Goal: Task Accomplishment & Management: Complete application form

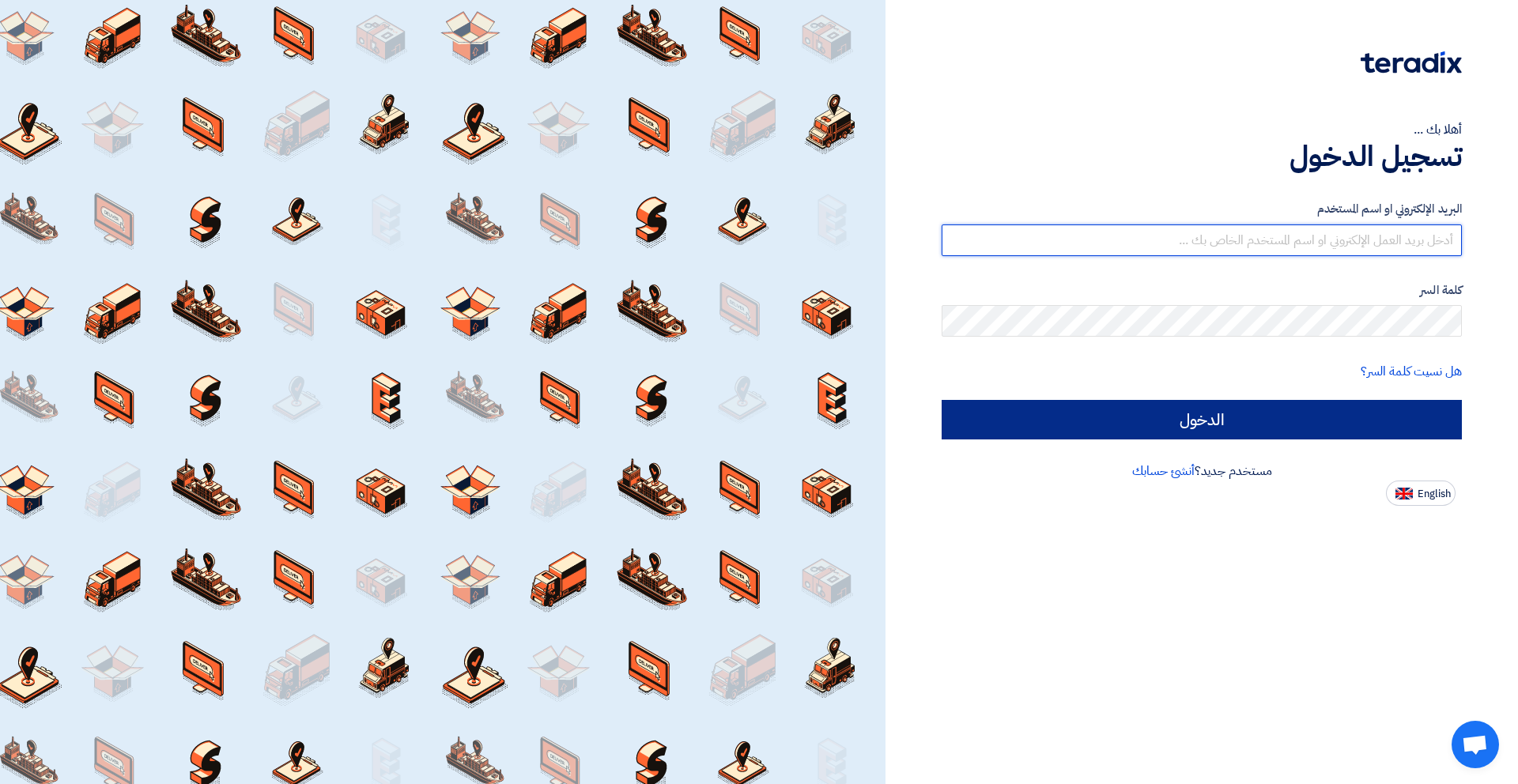
type input "[EMAIL_ADDRESS][DOMAIN_NAME]"
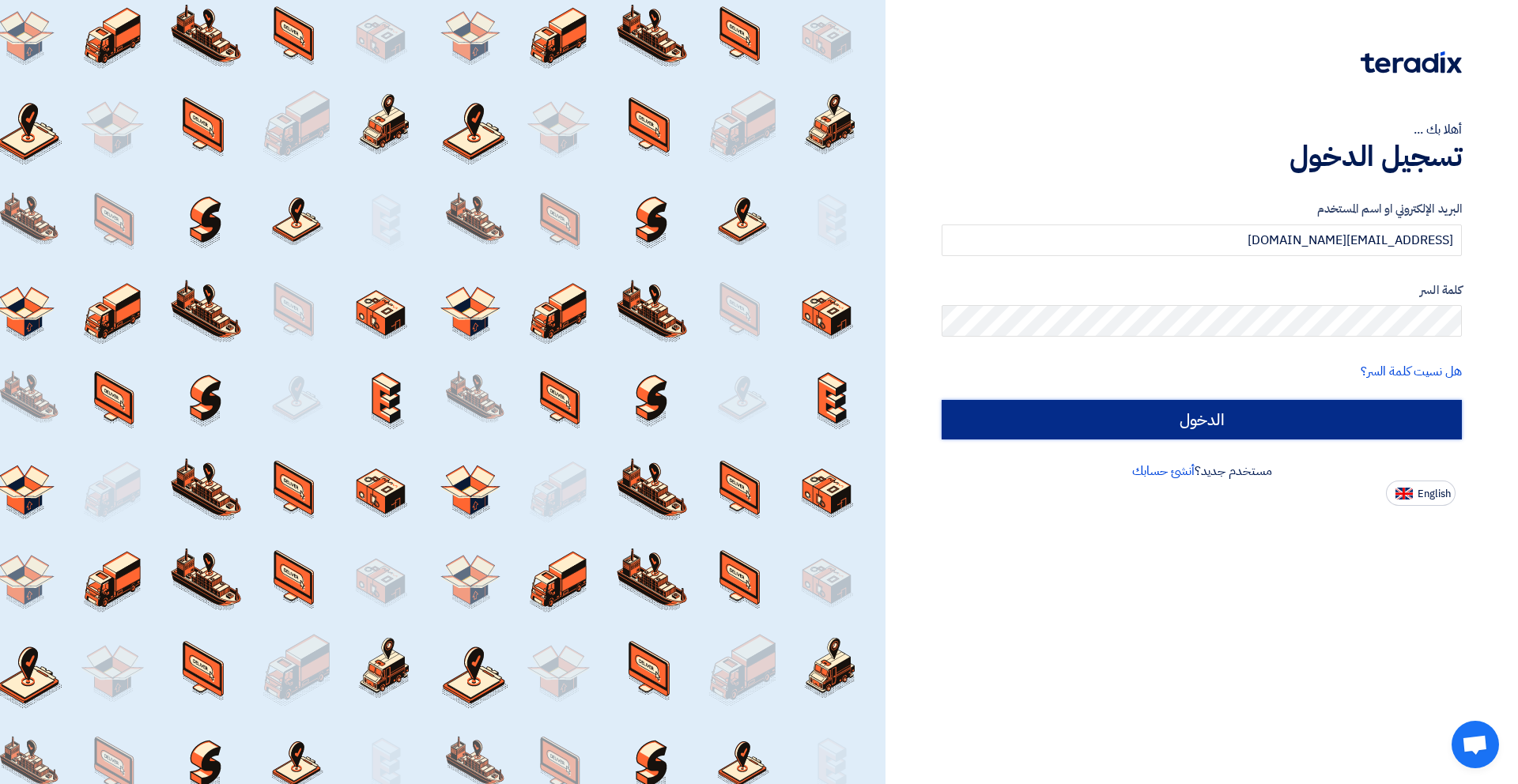
click at [1235, 424] on input "الدخول" at bounding box center [1202, 419] width 520 height 40
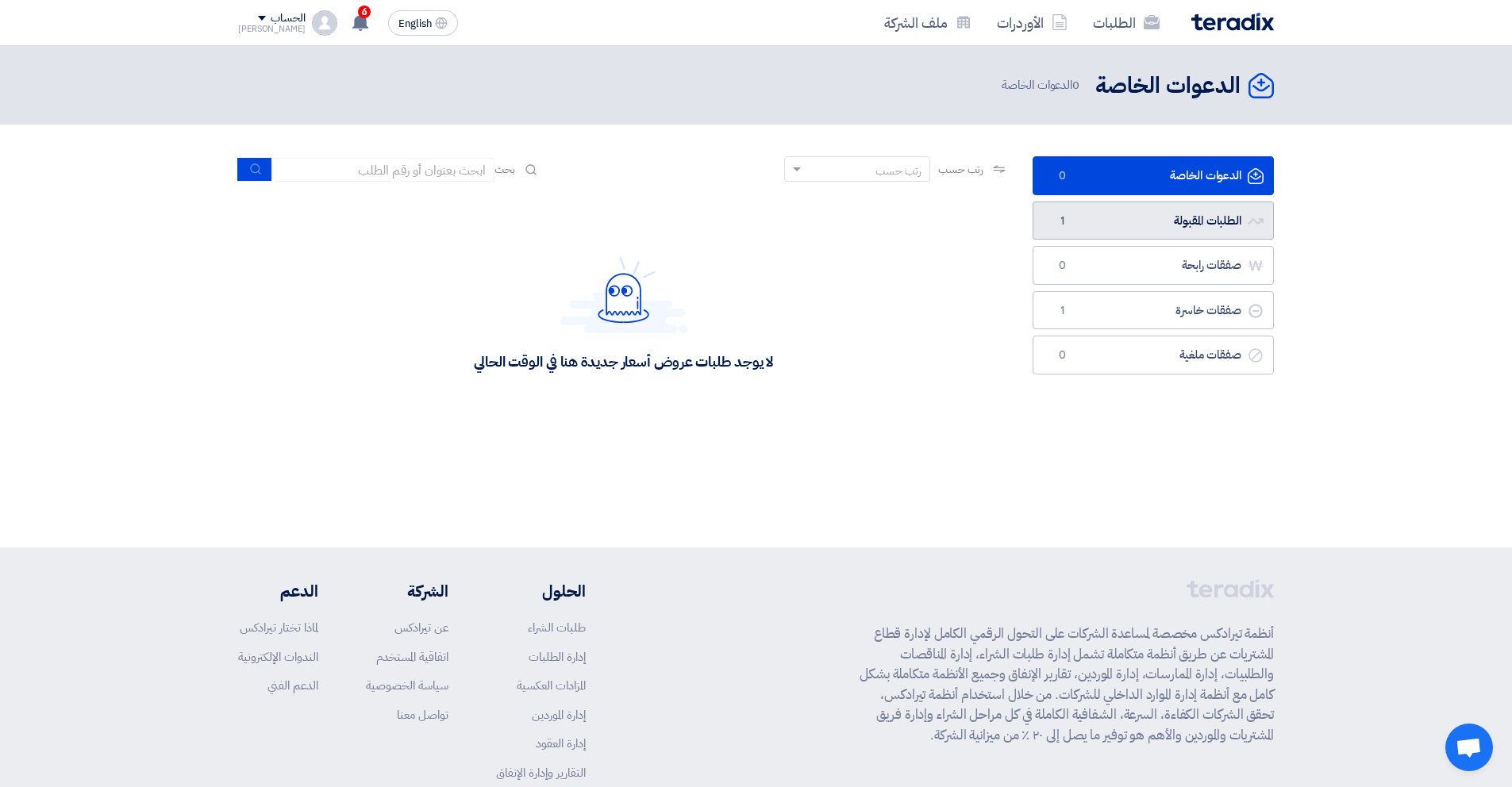
click at [1125, 220] on link "الطلبات المقبولة الطلبات المقبولة 1" at bounding box center [1153, 220] width 241 height 39
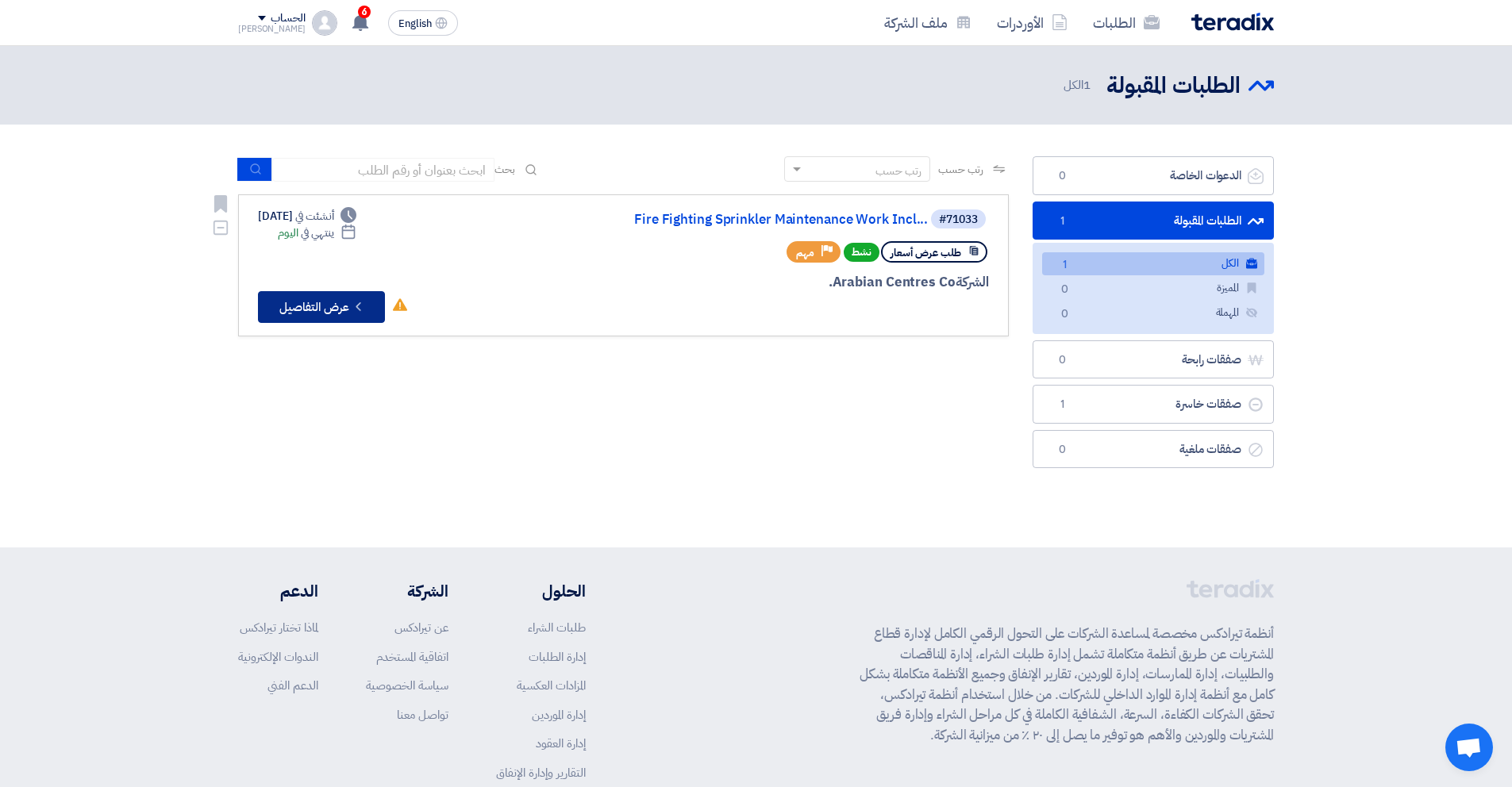
click at [337, 314] on button "Check details عرض التفاصيل" at bounding box center [321, 306] width 127 height 32
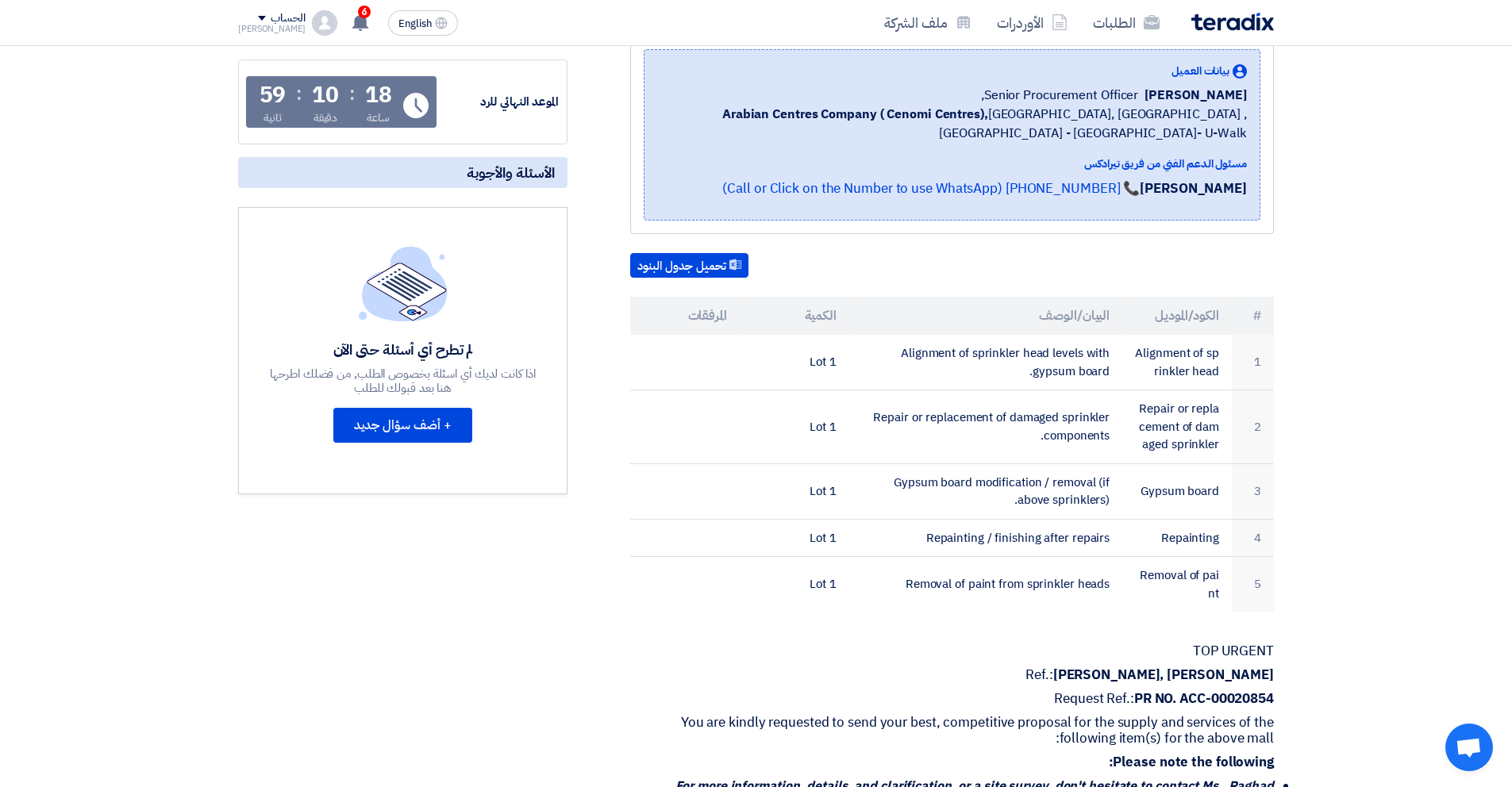
scroll to position [26, 0]
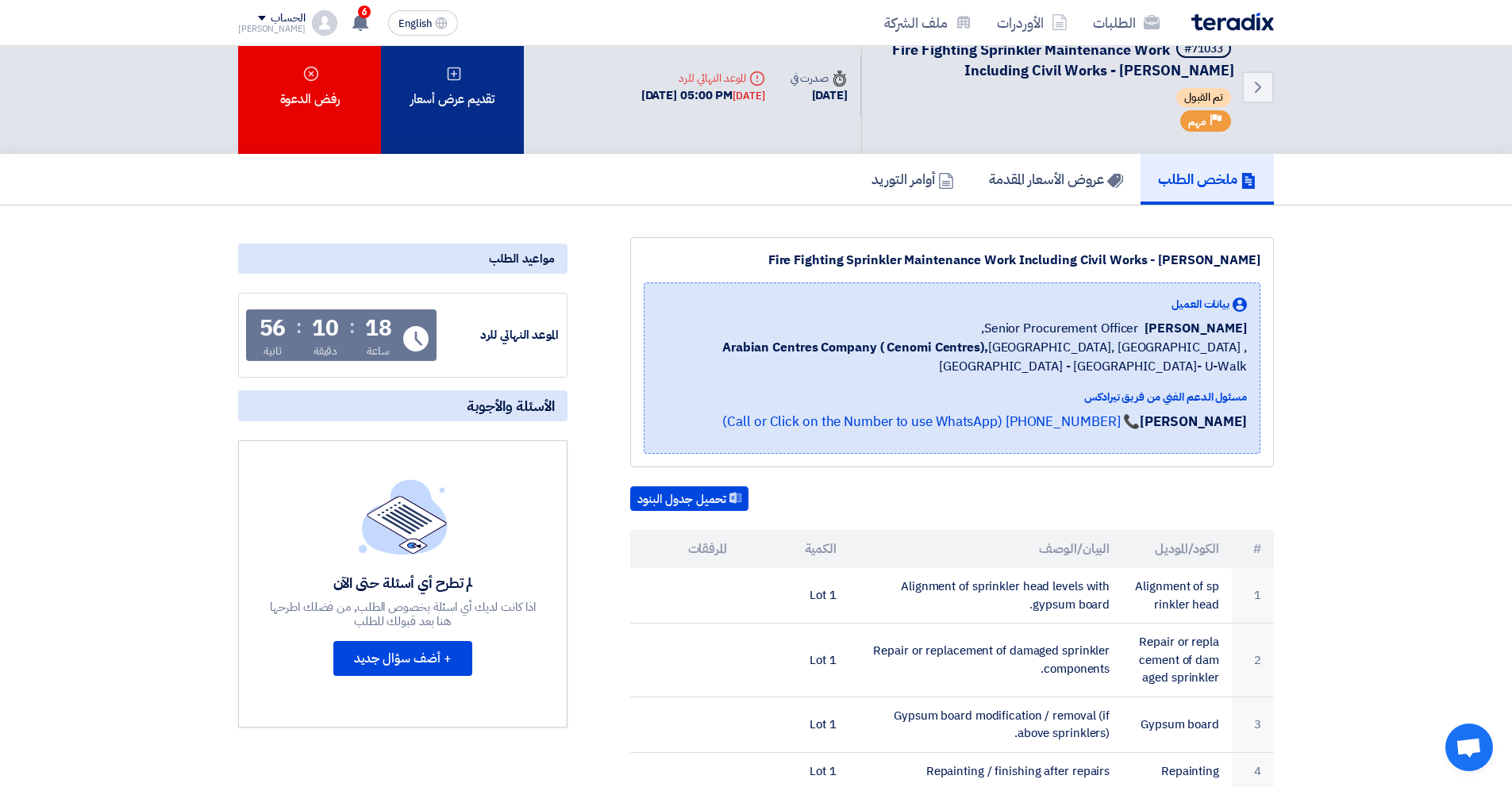
click at [472, 100] on div "تقديم عرض أسعار" at bounding box center [453, 87] width 143 height 134
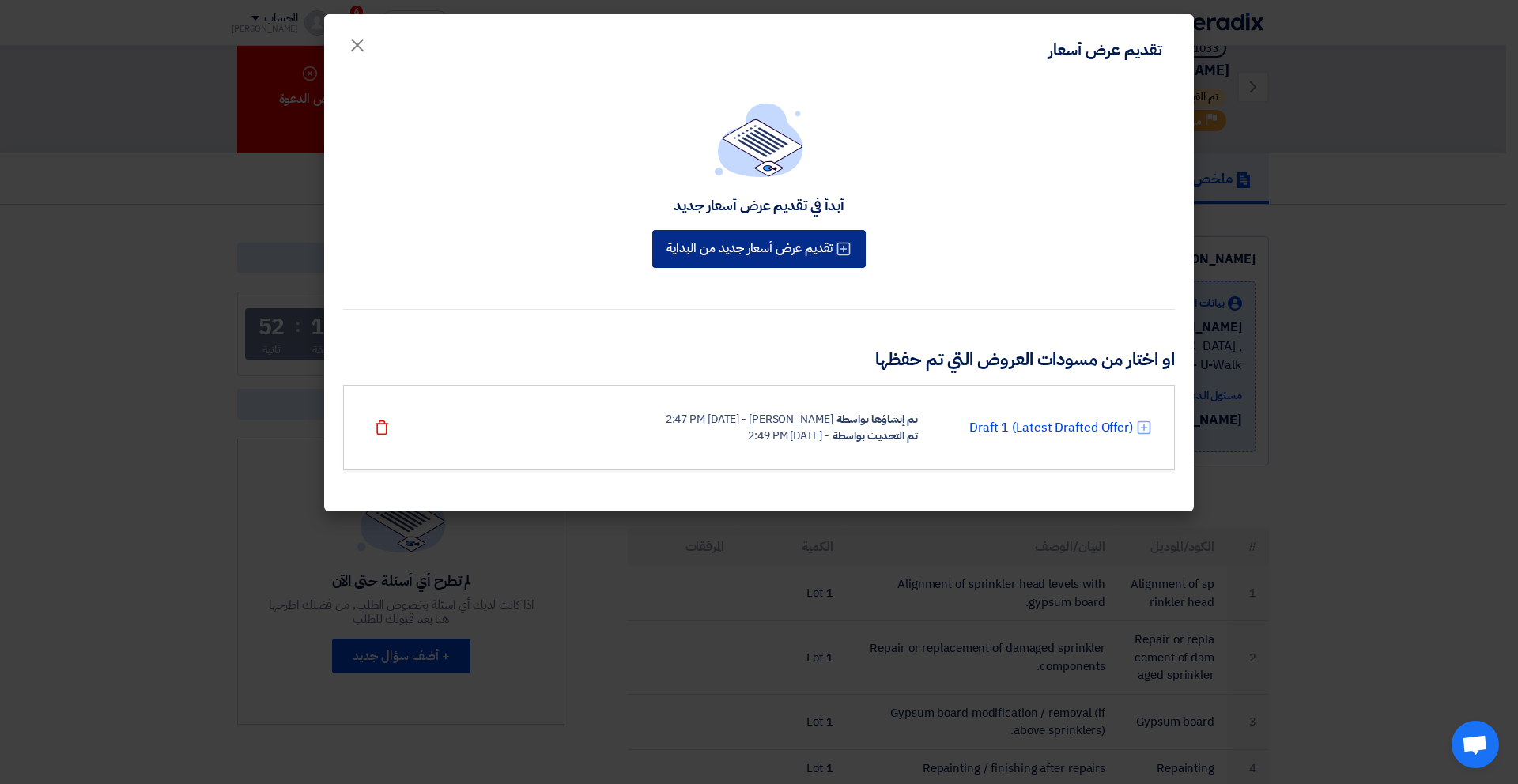
click at [736, 249] on button "تقديم عرض أسعار جديد من البداية" at bounding box center [759, 249] width 213 height 38
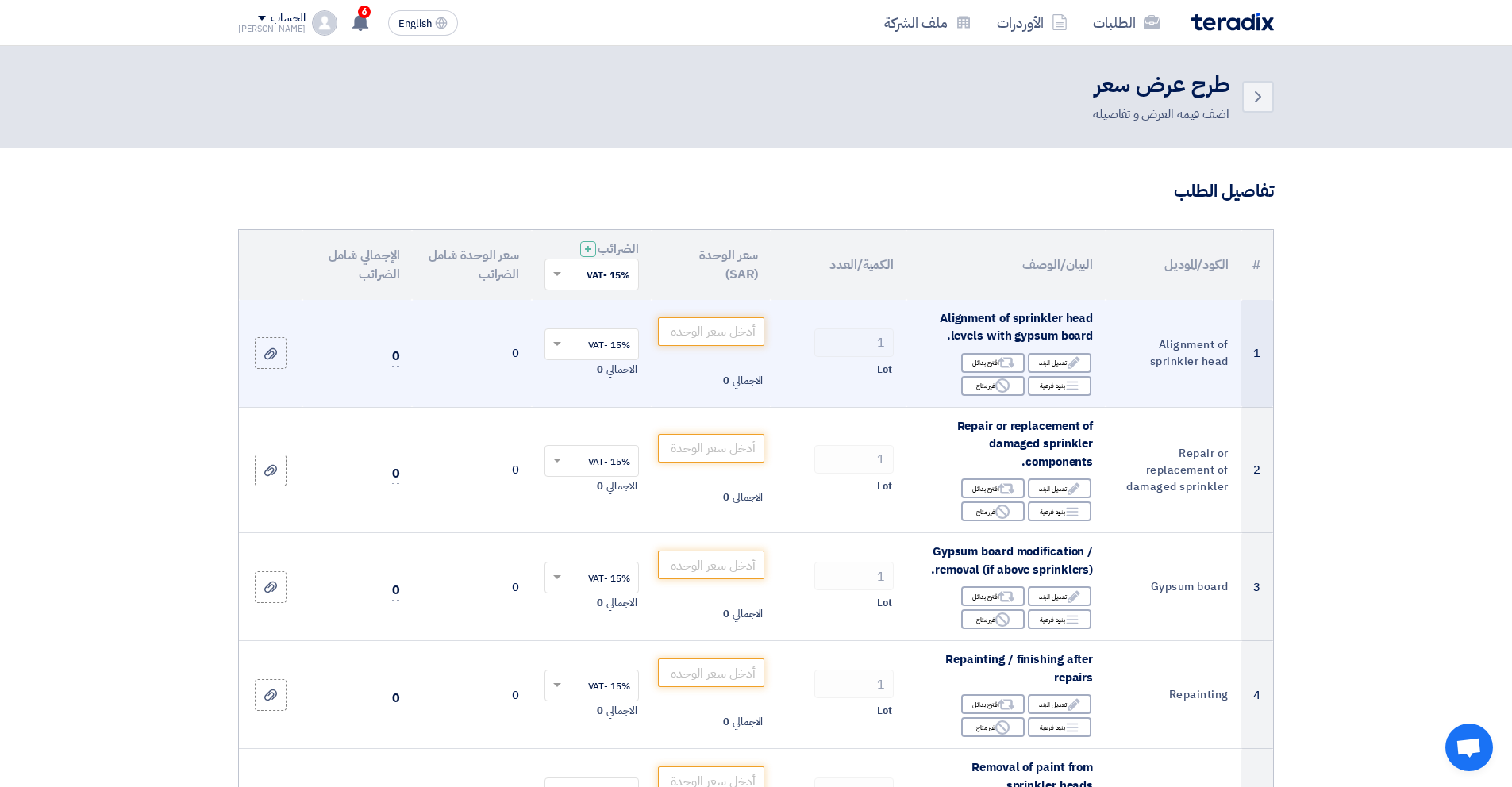
click at [399, 357] on td "0" at bounding box center [357, 353] width 109 height 108
click at [522, 355] on td "0" at bounding box center [472, 353] width 120 height 108
click at [699, 337] on input "number" at bounding box center [711, 332] width 108 height 29
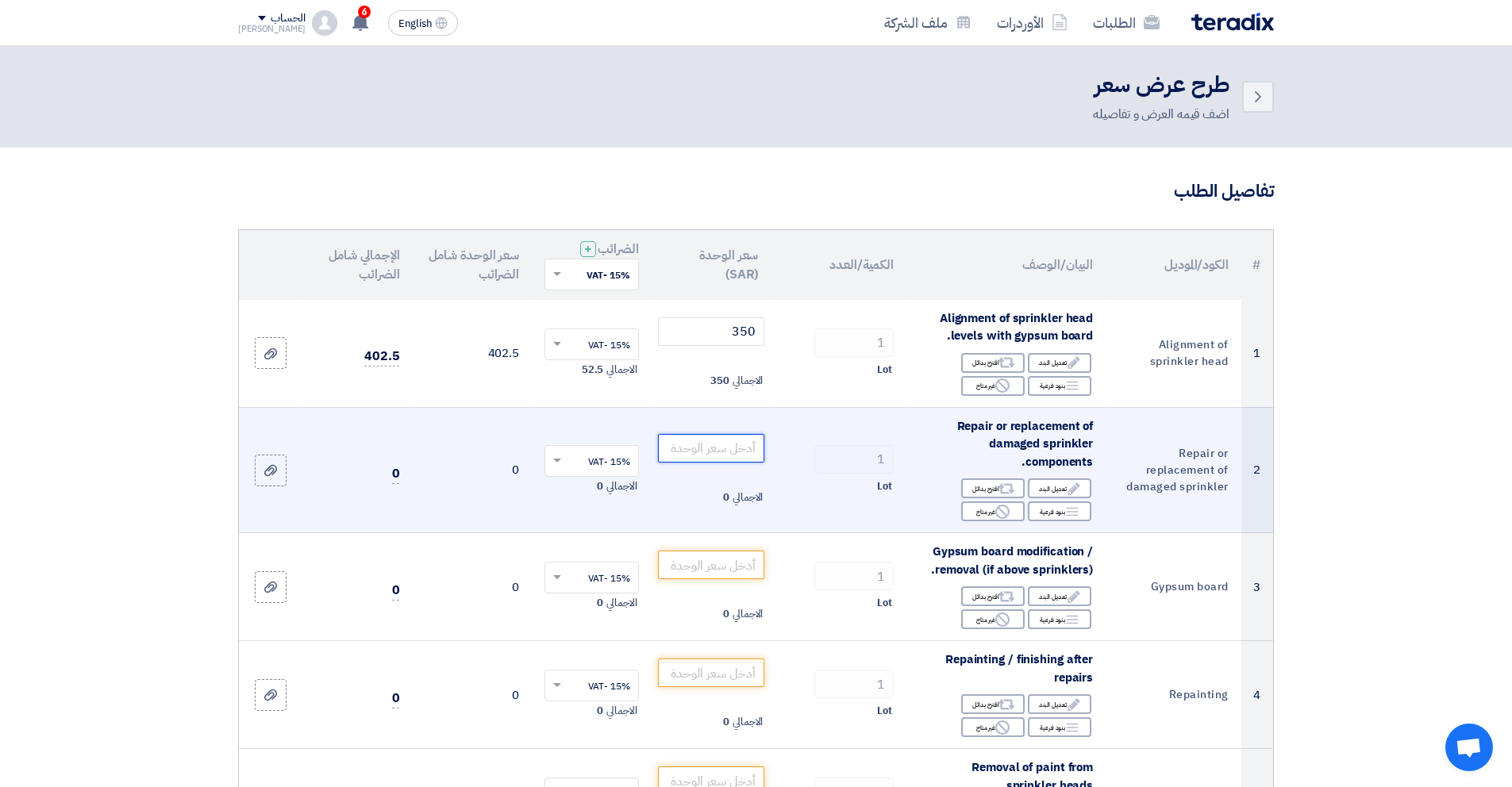
click at [681, 457] on input "number" at bounding box center [711, 448] width 108 height 29
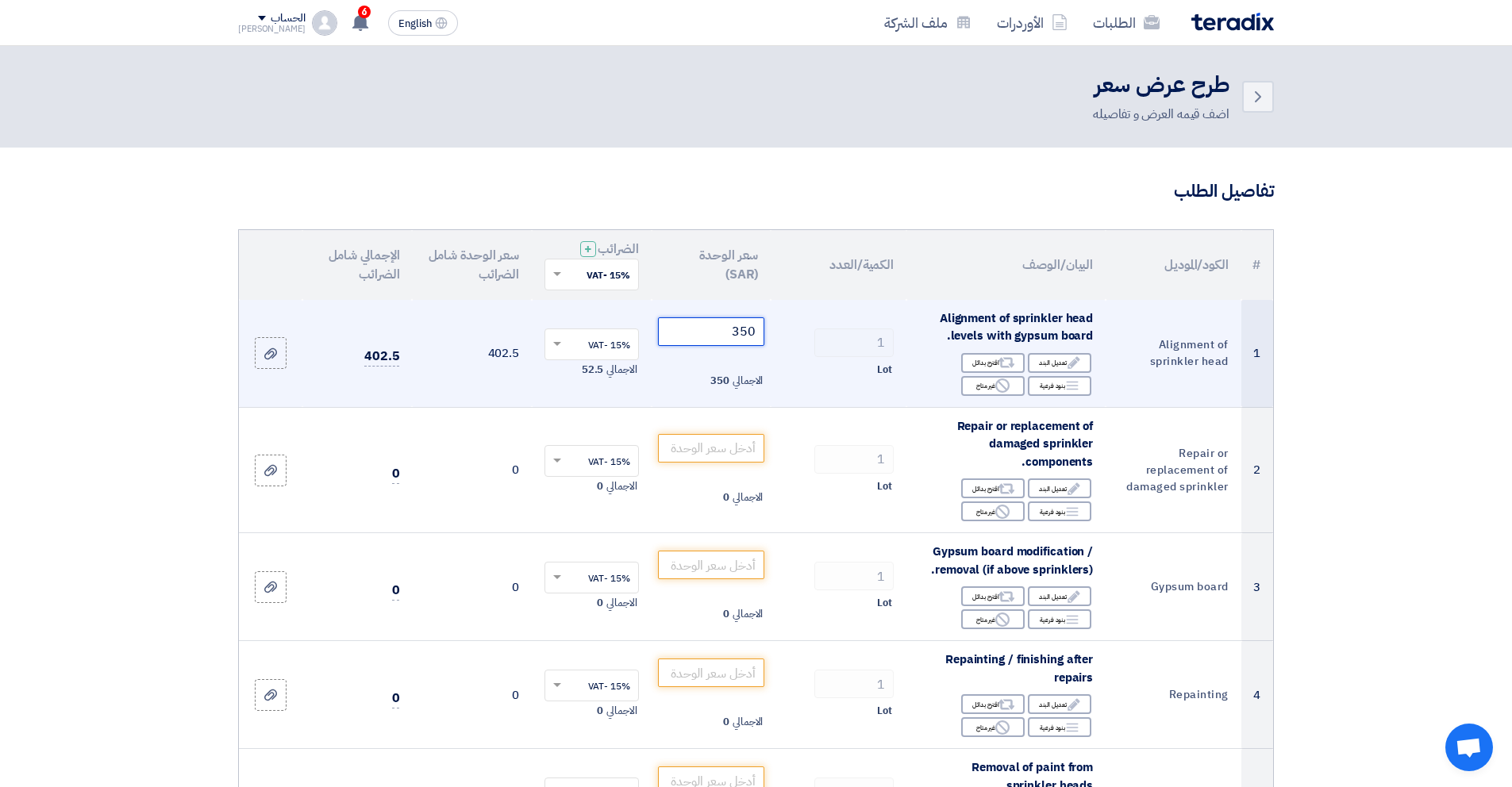
click at [700, 334] on input "350" at bounding box center [711, 332] width 108 height 29
type input "142100"
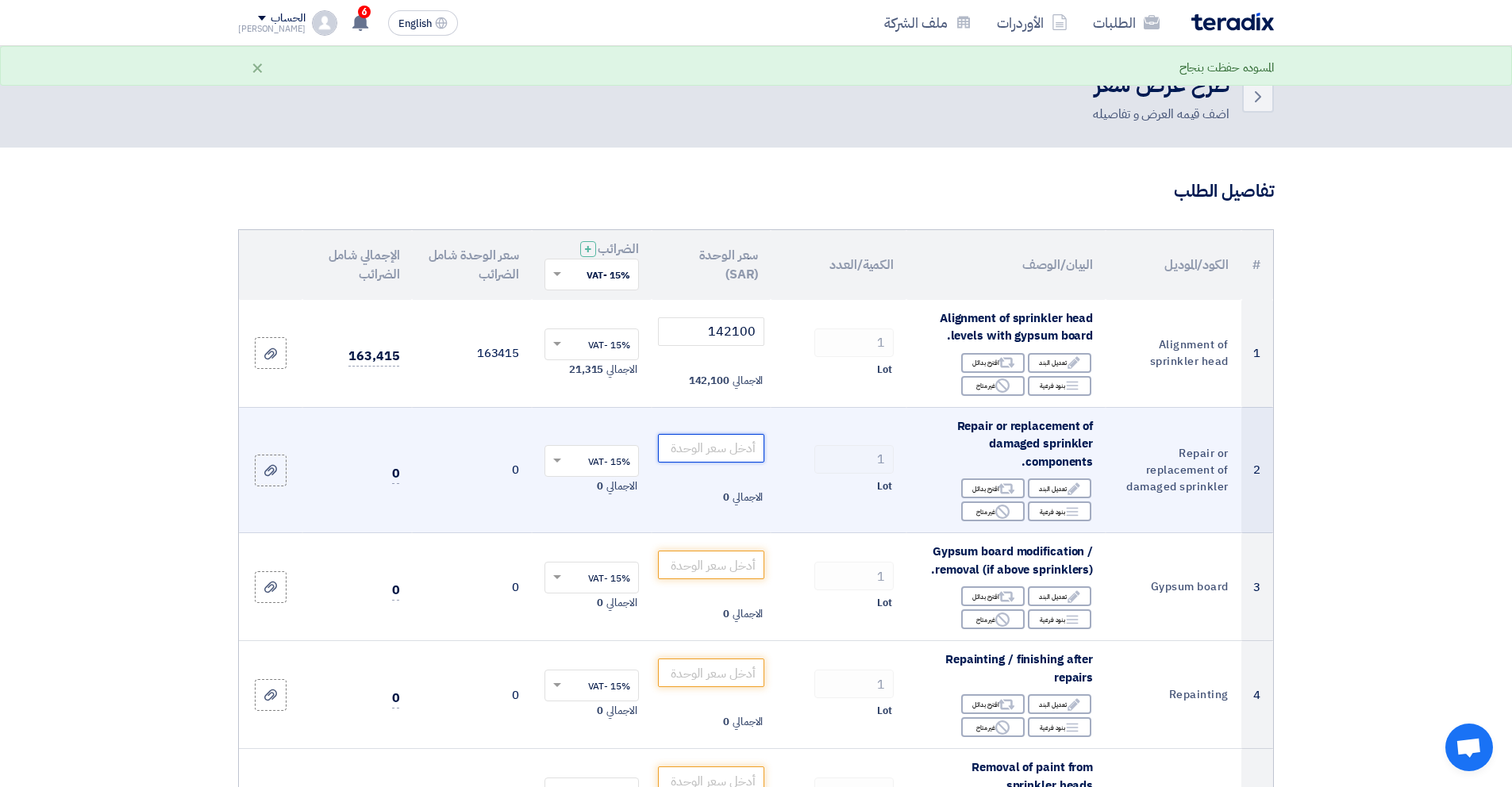
click at [731, 446] on input "number" at bounding box center [711, 448] width 108 height 29
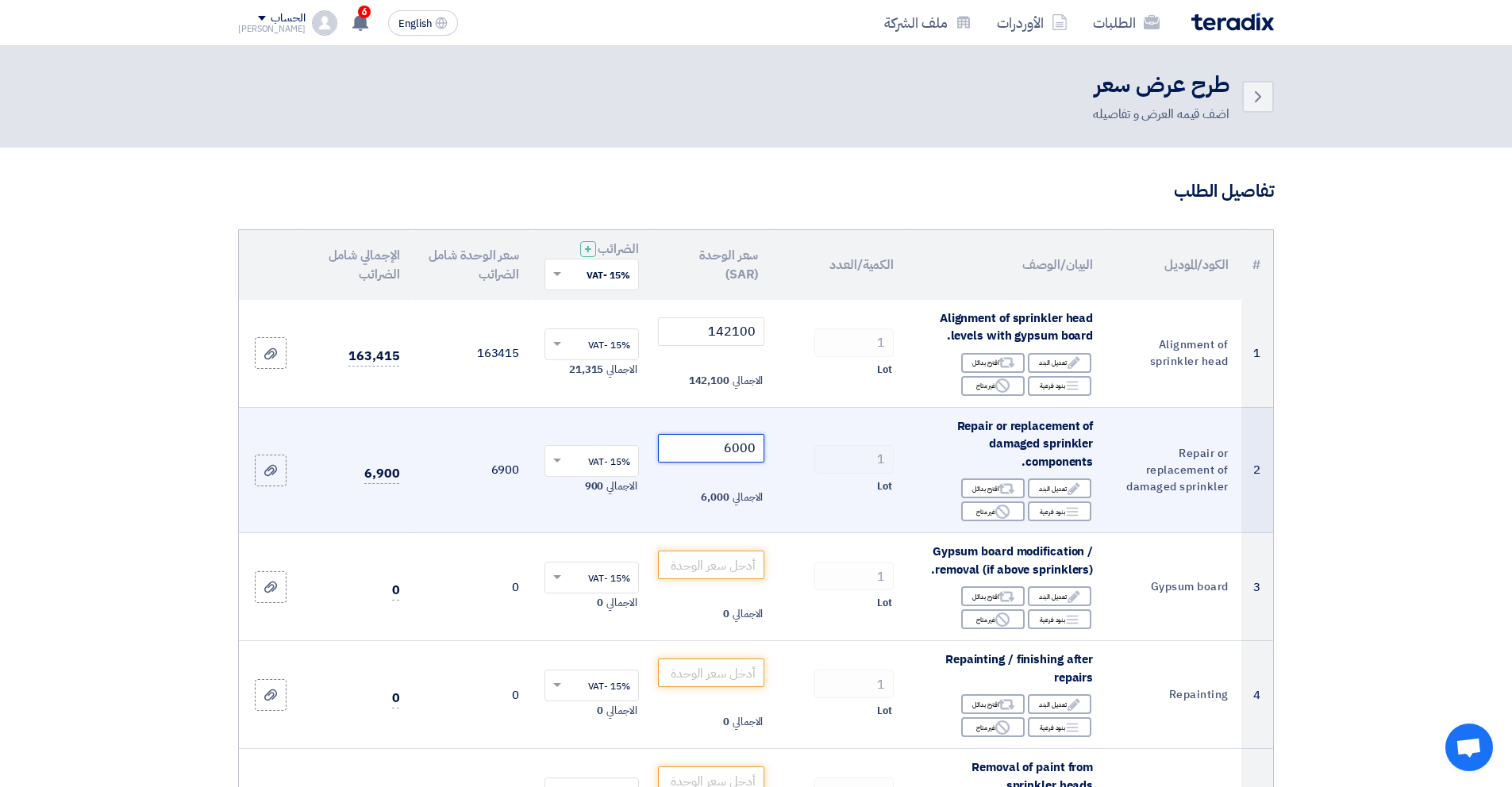
type input "6000"
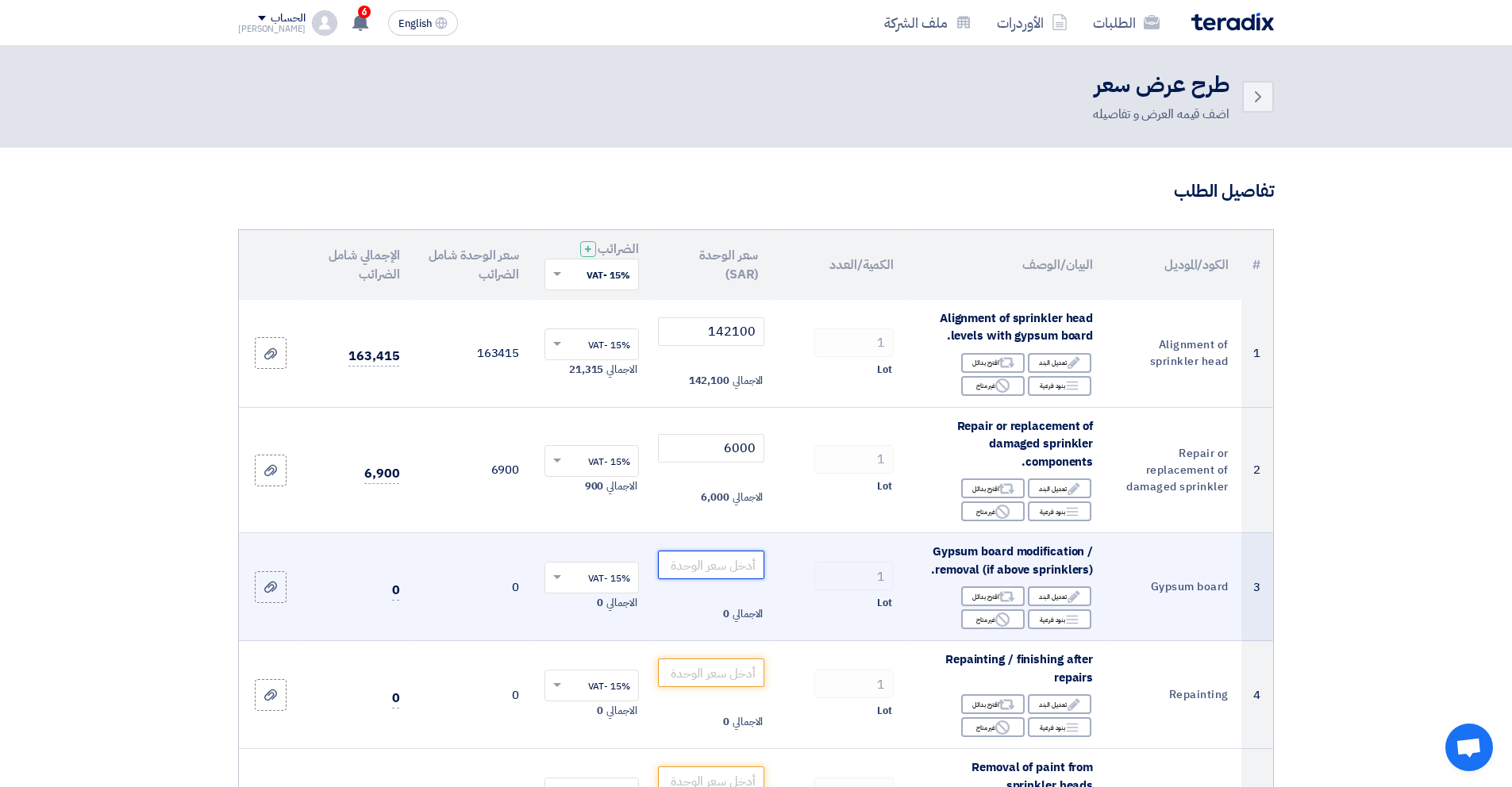
click at [721, 559] on input "number" at bounding box center [711, 566] width 108 height 29
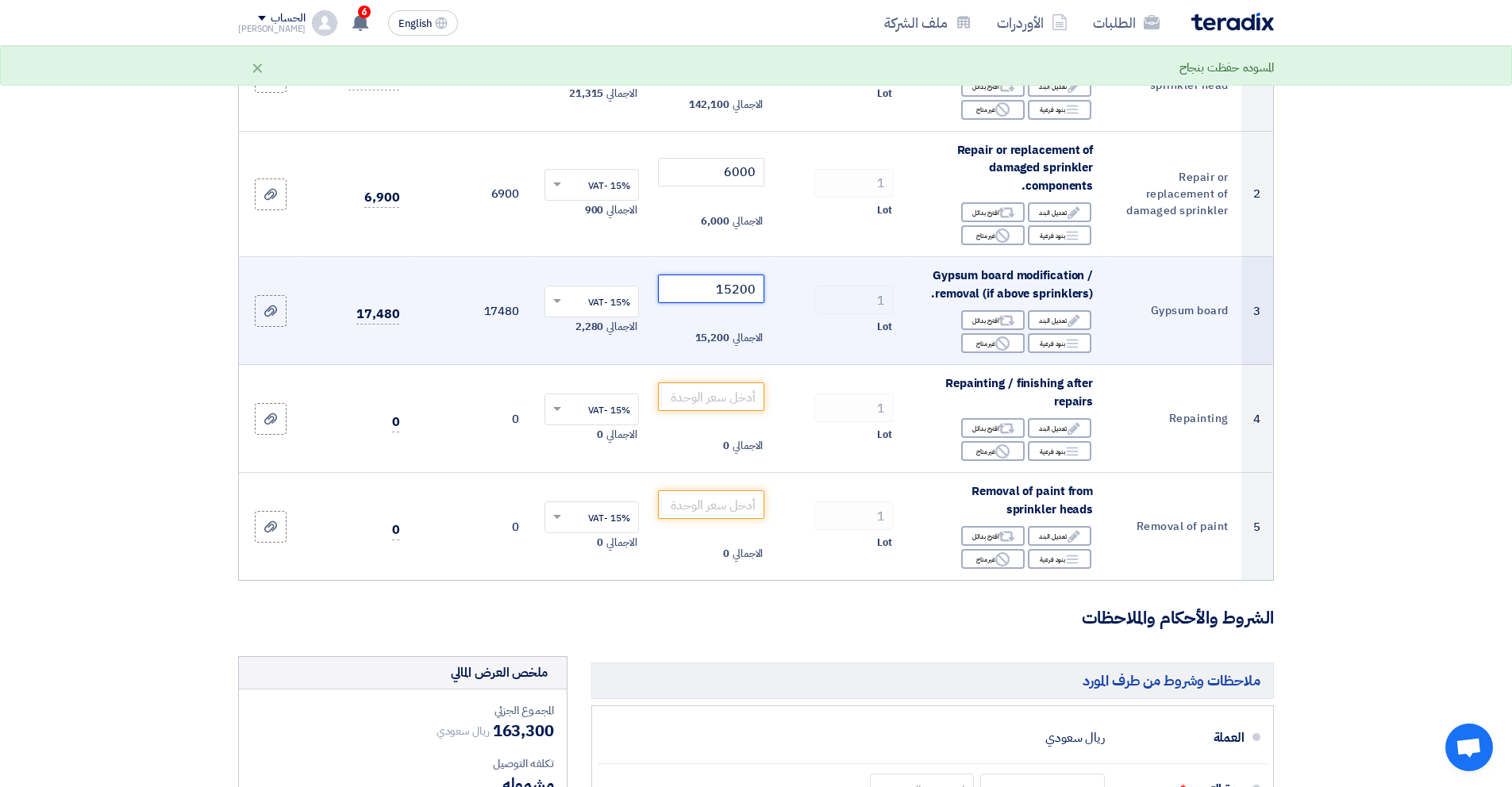
scroll to position [277, 0]
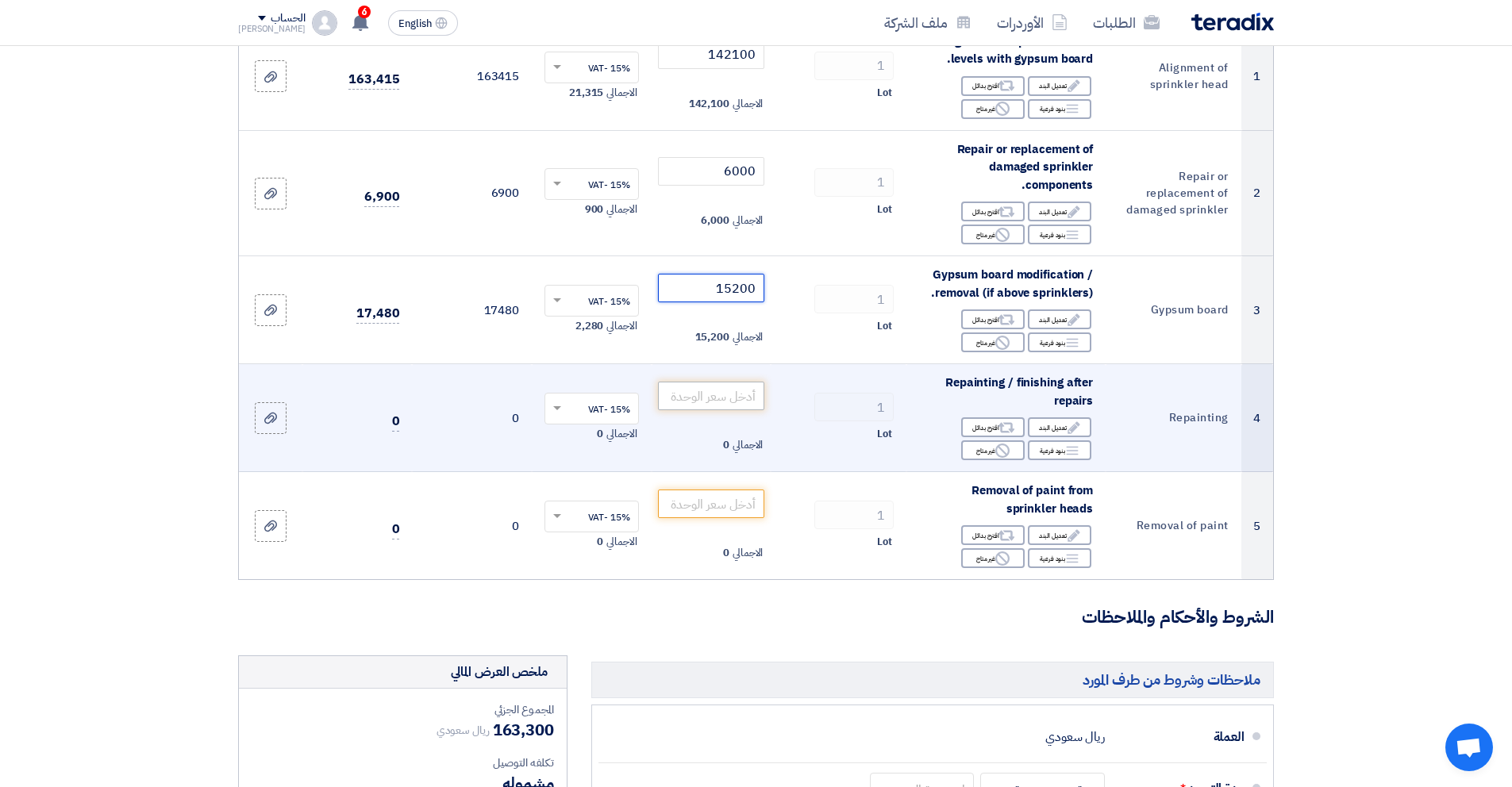
type input "15200"
click at [734, 398] on input "number" at bounding box center [711, 396] width 108 height 29
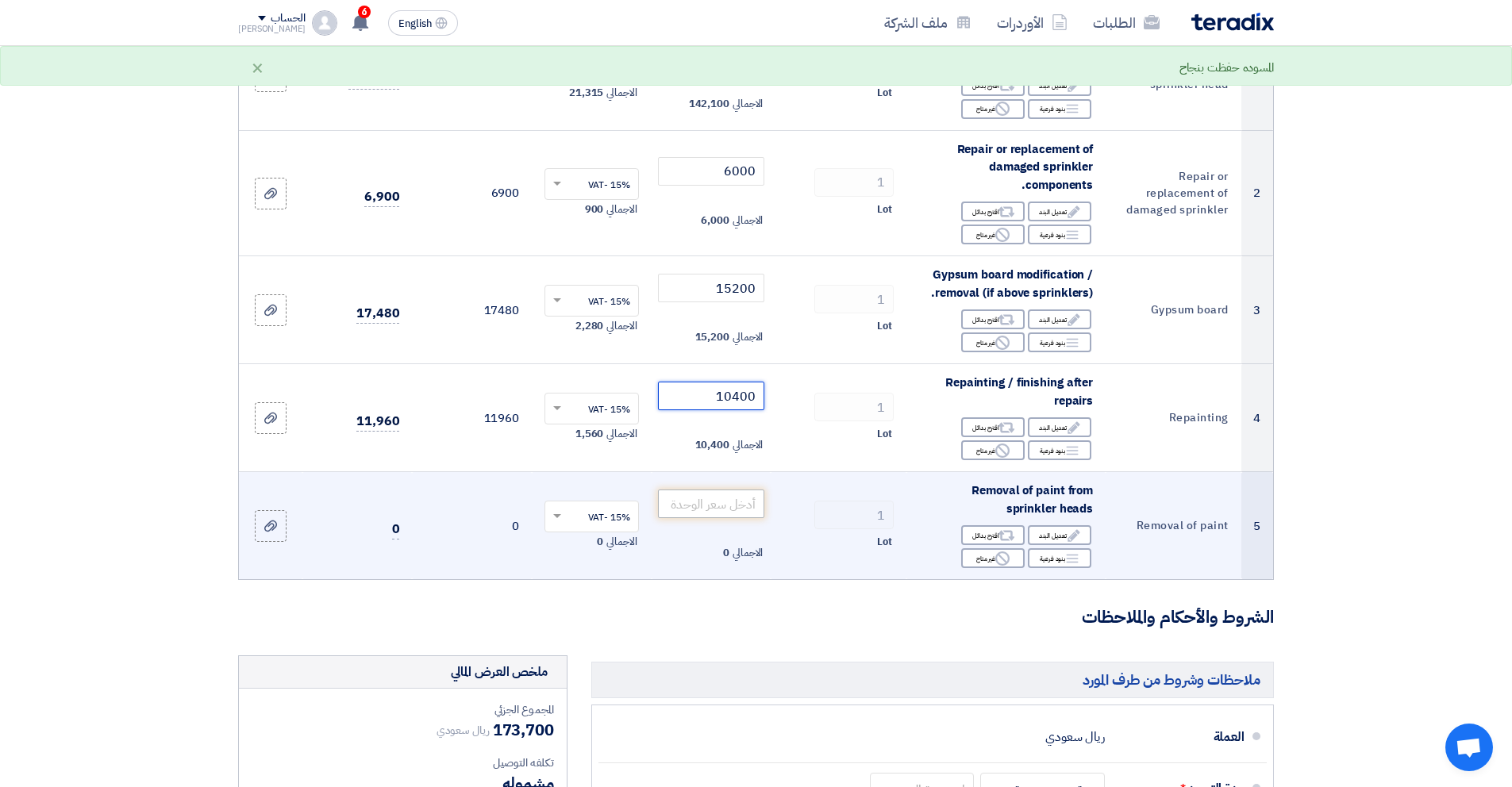
type input "10400"
click at [707, 501] on input "number" at bounding box center [711, 504] width 108 height 29
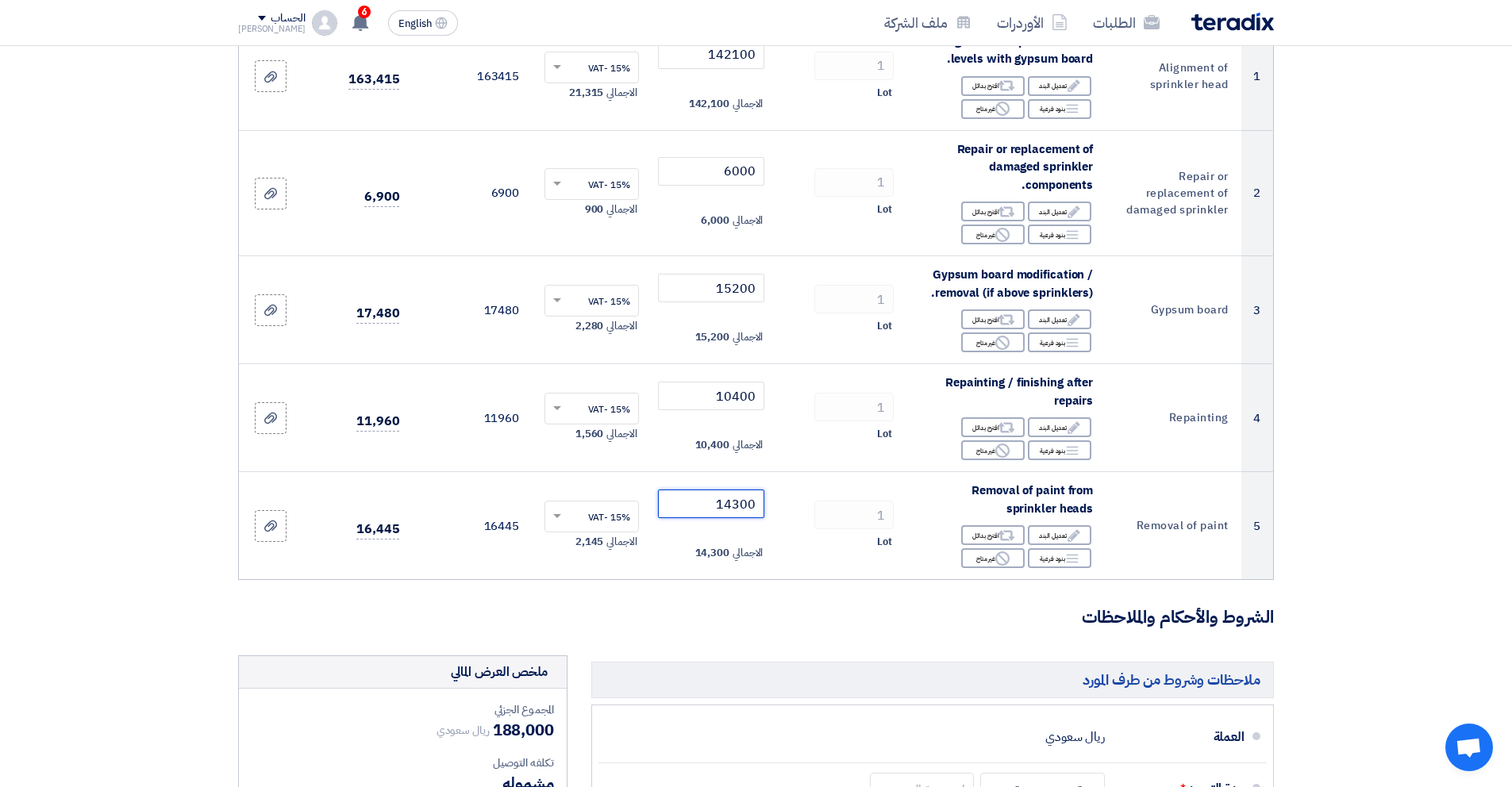
type input "14300"
click at [821, 614] on h3 "الشروط والأحكام والملاحظات" at bounding box center [756, 617] width 1036 height 24
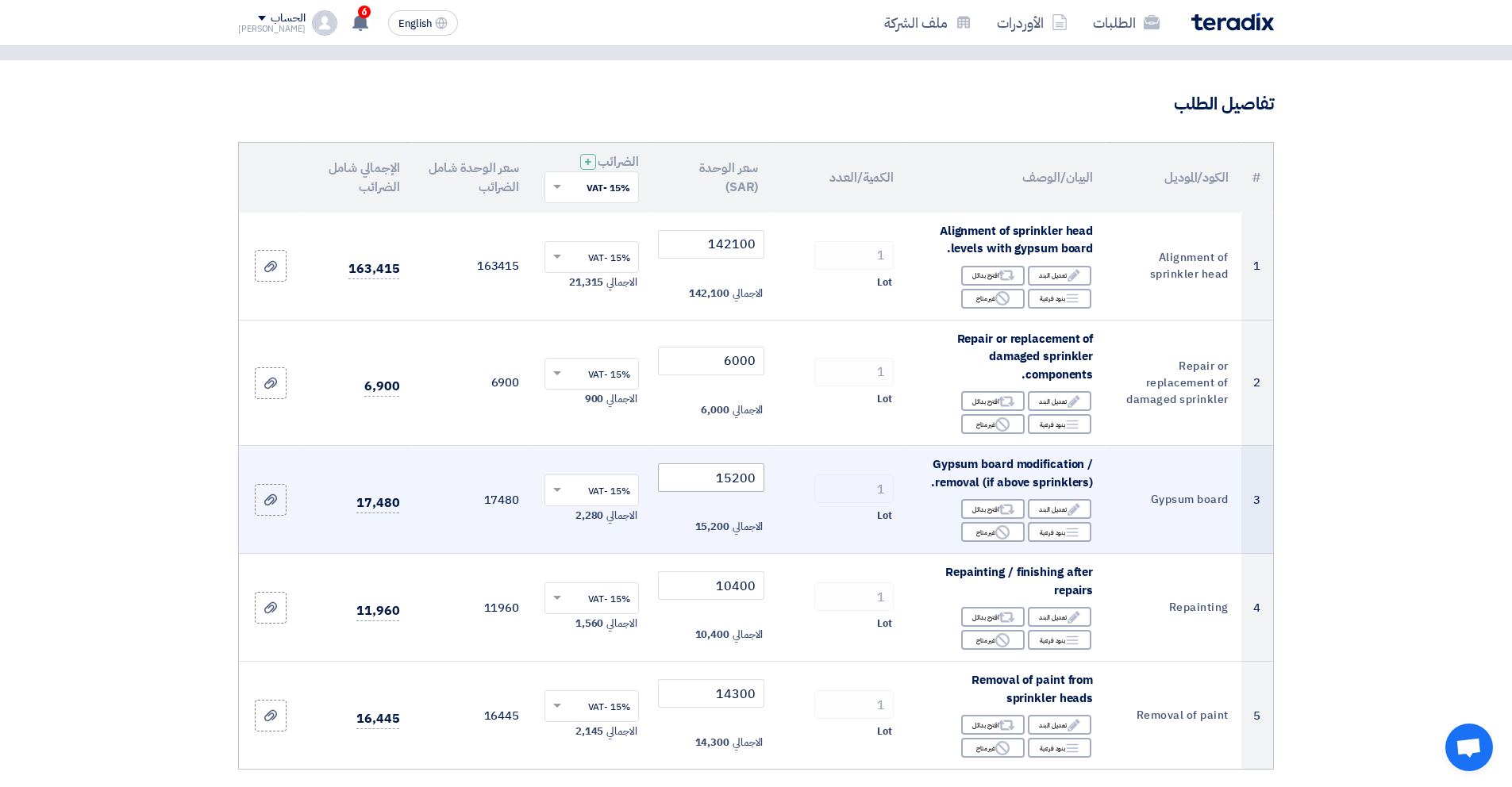
scroll to position [80, 0]
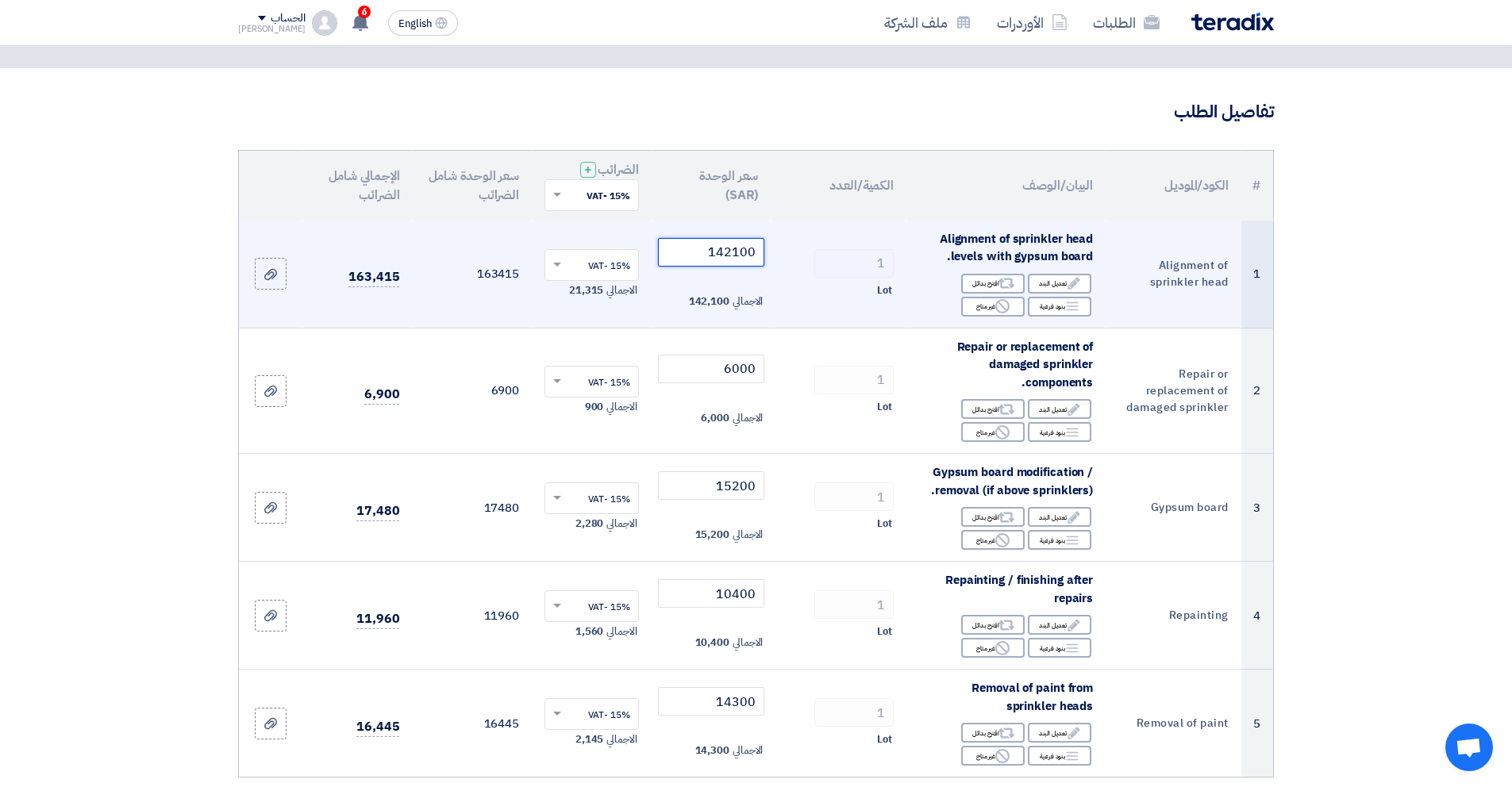
click at [735, 257] on input "142100" at bounding box center [711, 252] width 108 height 29
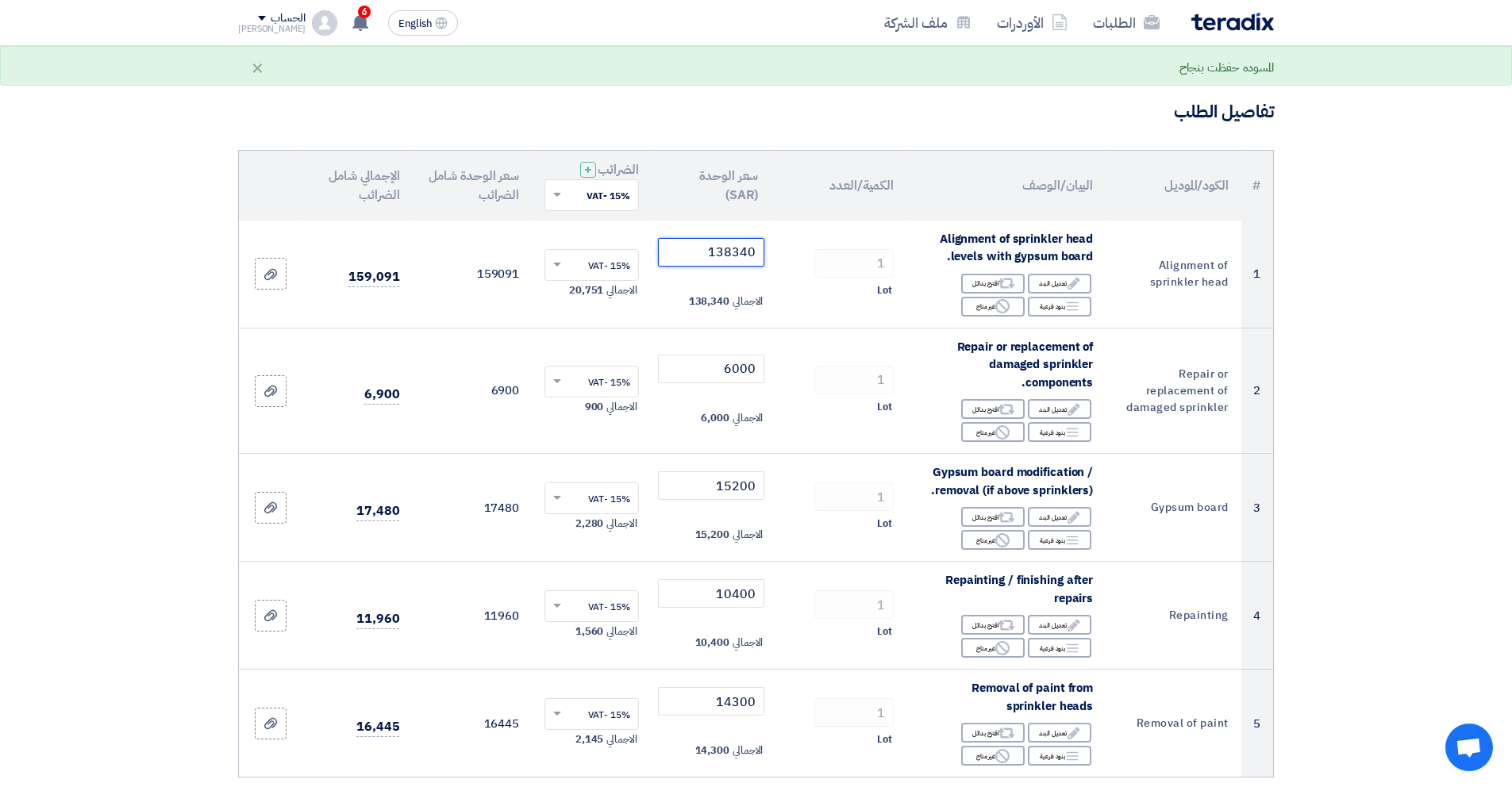
type input "138340"
click at [160, 344] on section "تفاصيل الطلب # الكود/الموديل البيان/الوصف الكمية/العدد سعر الوحدة (SAR) الضرائب…" at bounding box center [756, 761] width 1512 height 1385
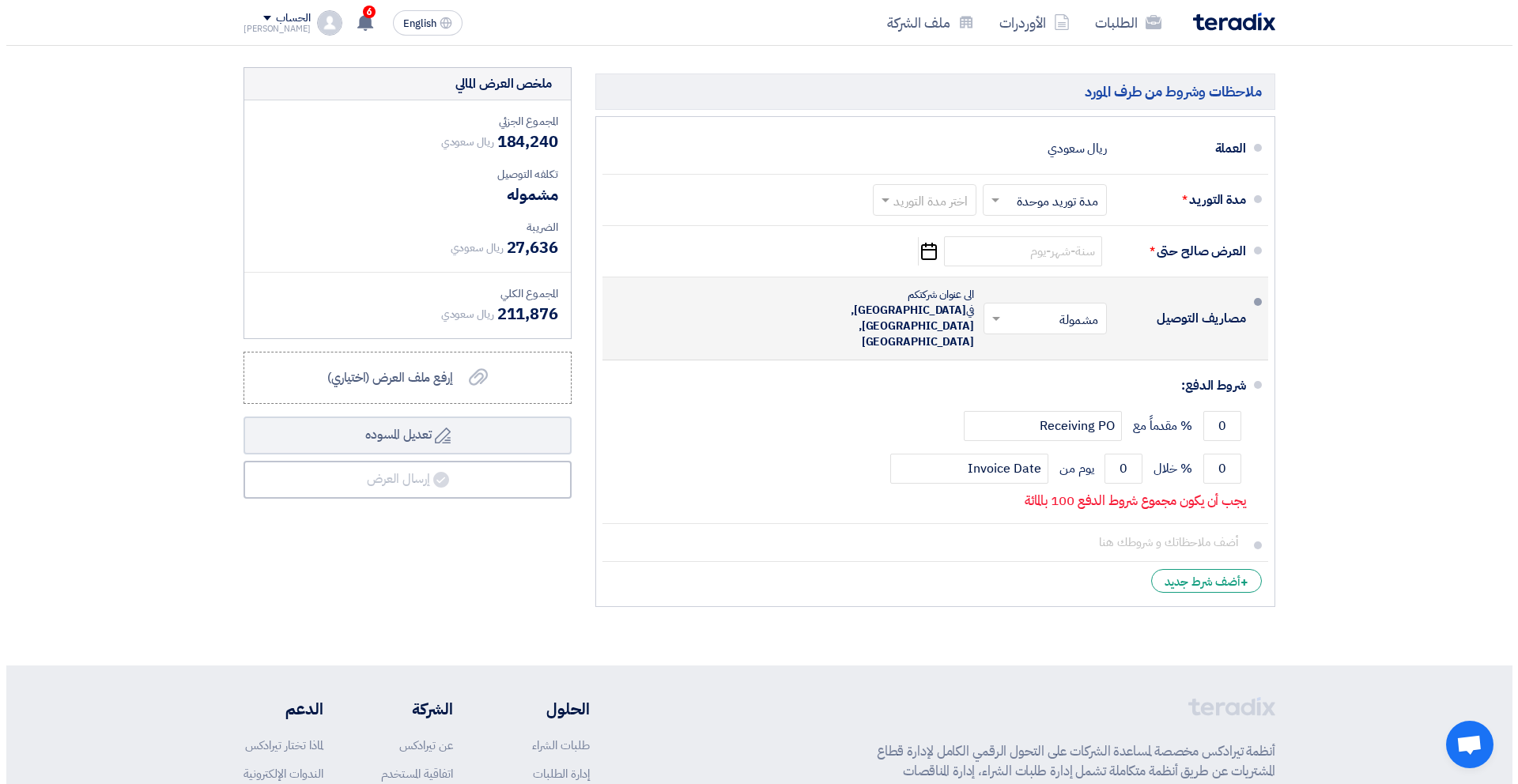
scroll to position [856, 0]
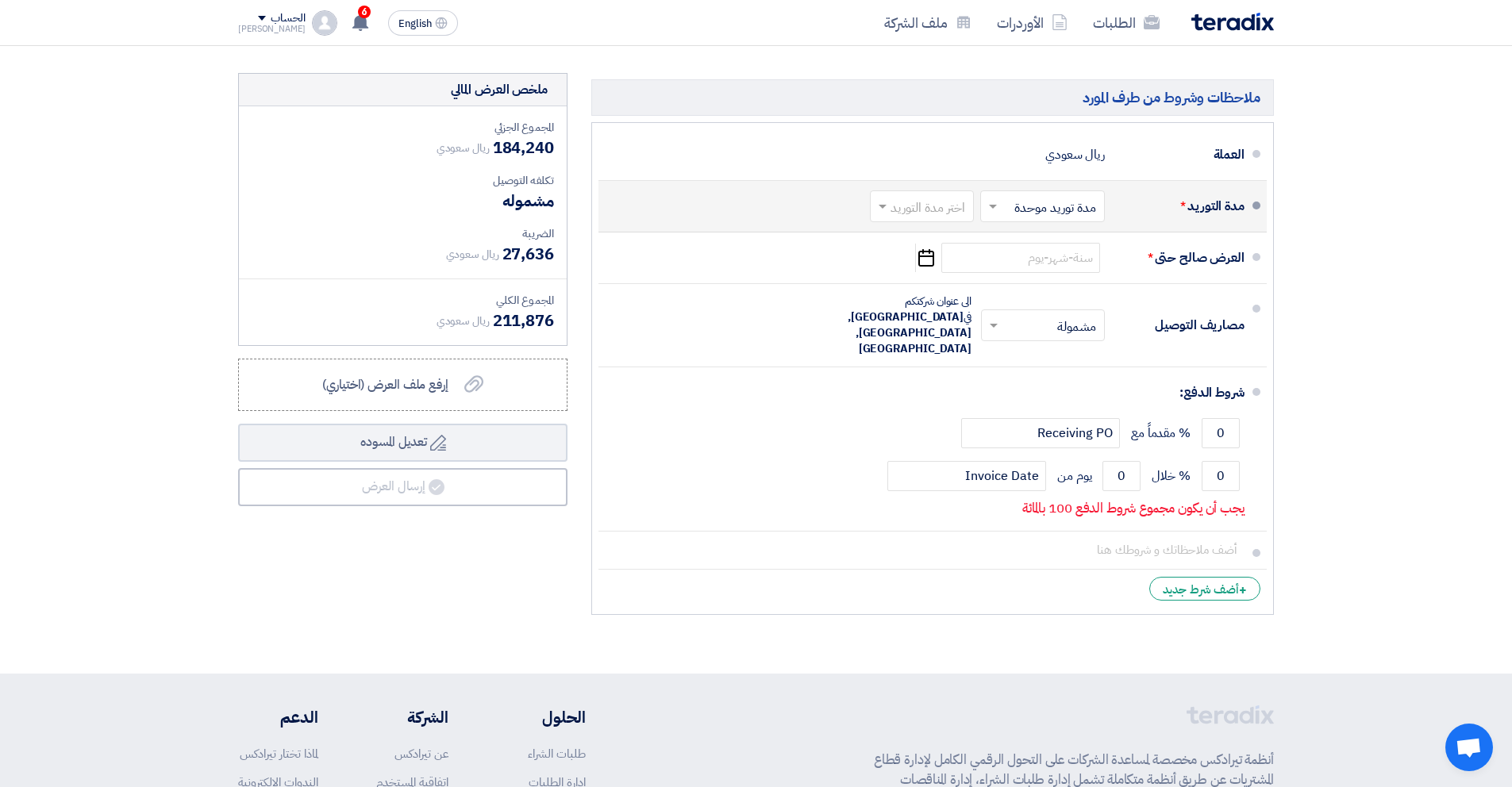
click at [990, 201] on span at bounding box center [991, 207] width 20 height 16
click at [939, 205] on input "text" at bounding box center [918, 207] width 96 height 23
click at [940, 333] on span "2-4 اسبوع" at bounding box center [942, 328] width 54 height 19
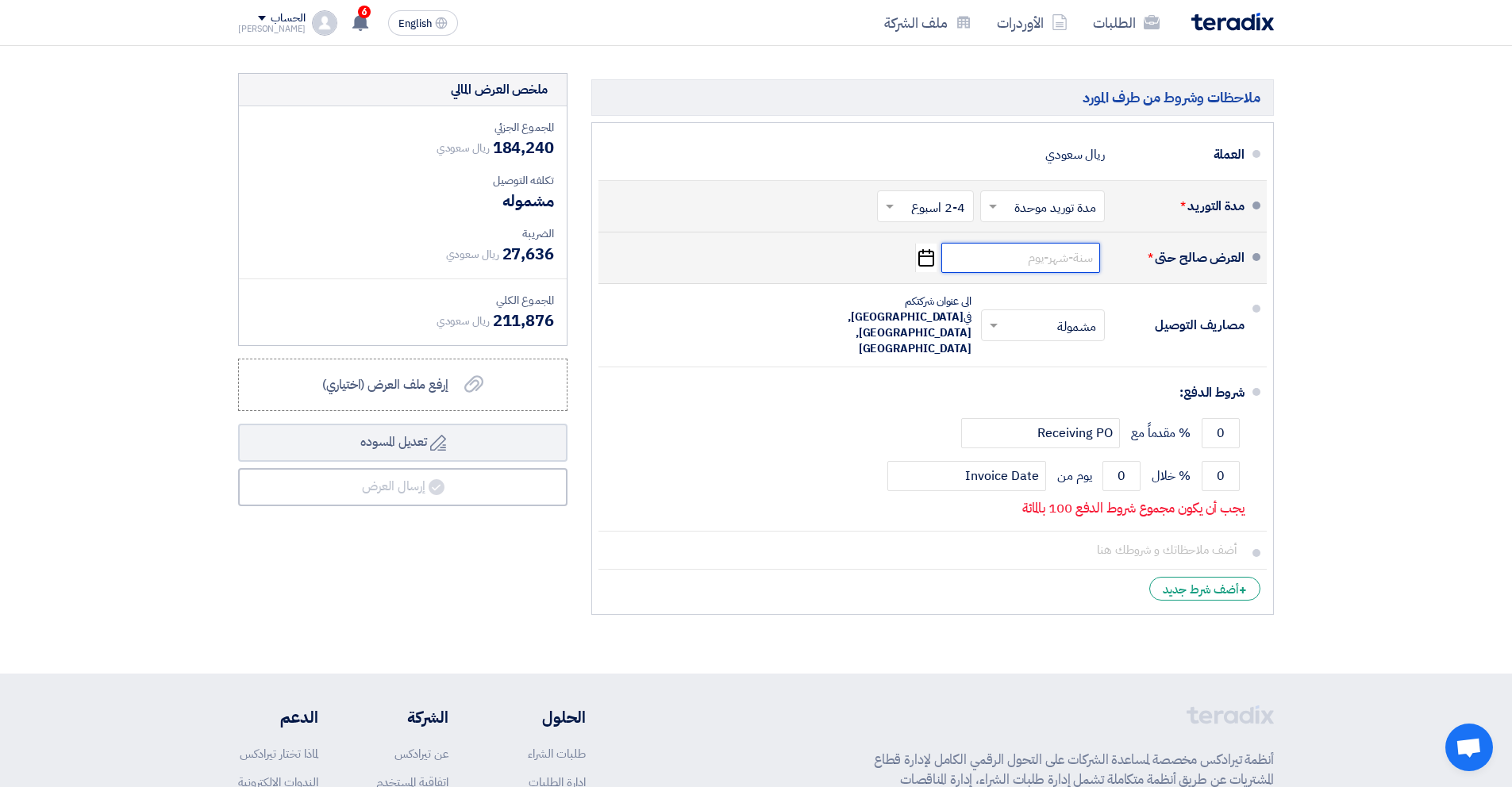
click at [1019, 261] on input at bounding box center [1021, 258] width 159 height 30
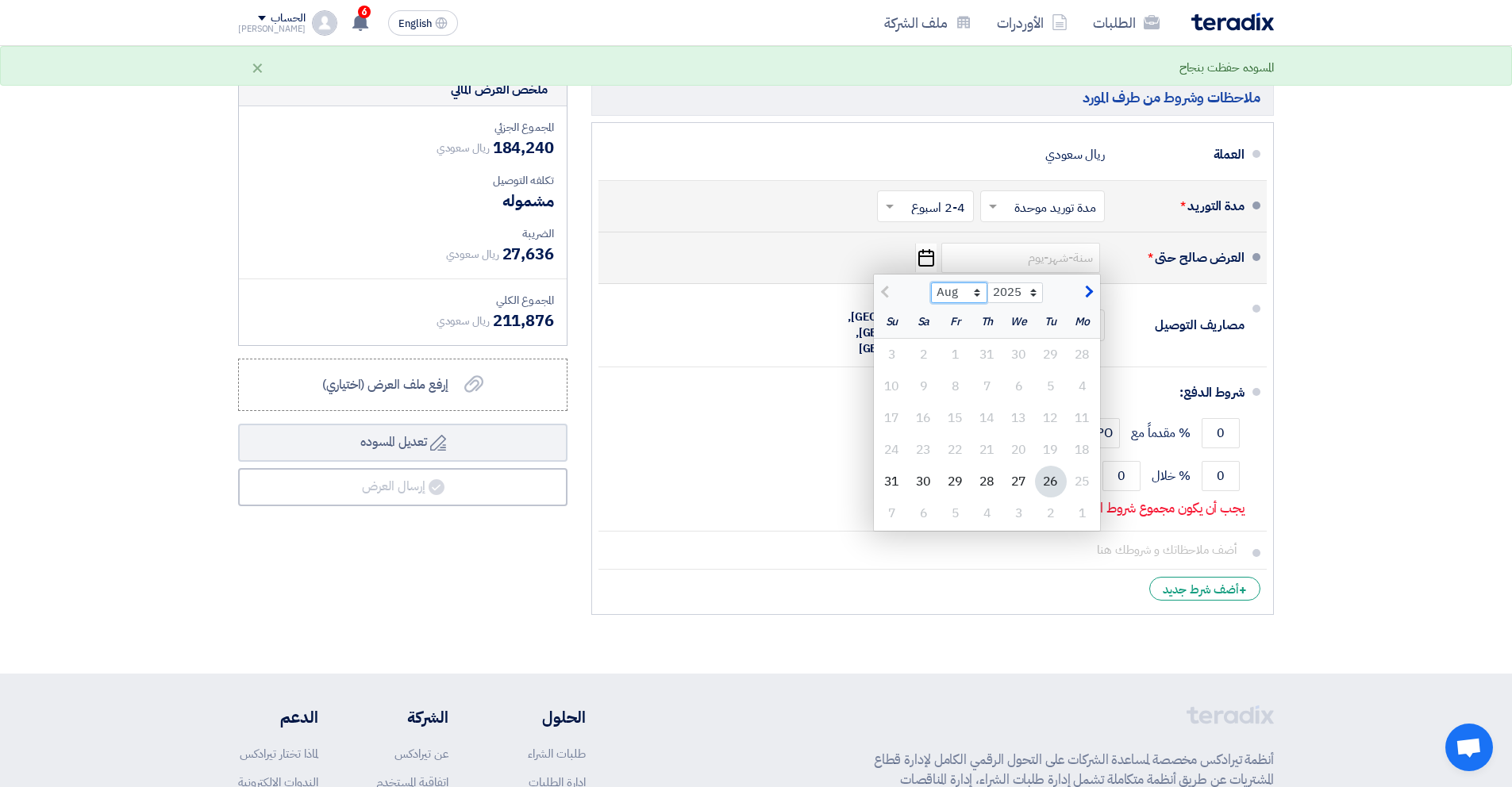
click at [970, 295] on select "Aug Sep Oct Nov Dec" at bounding box center [959, 293] width 56 height 21
select select "9"
click at [1050, 486] on div "30" at bounding box center [1050, 482] width 32 height 32
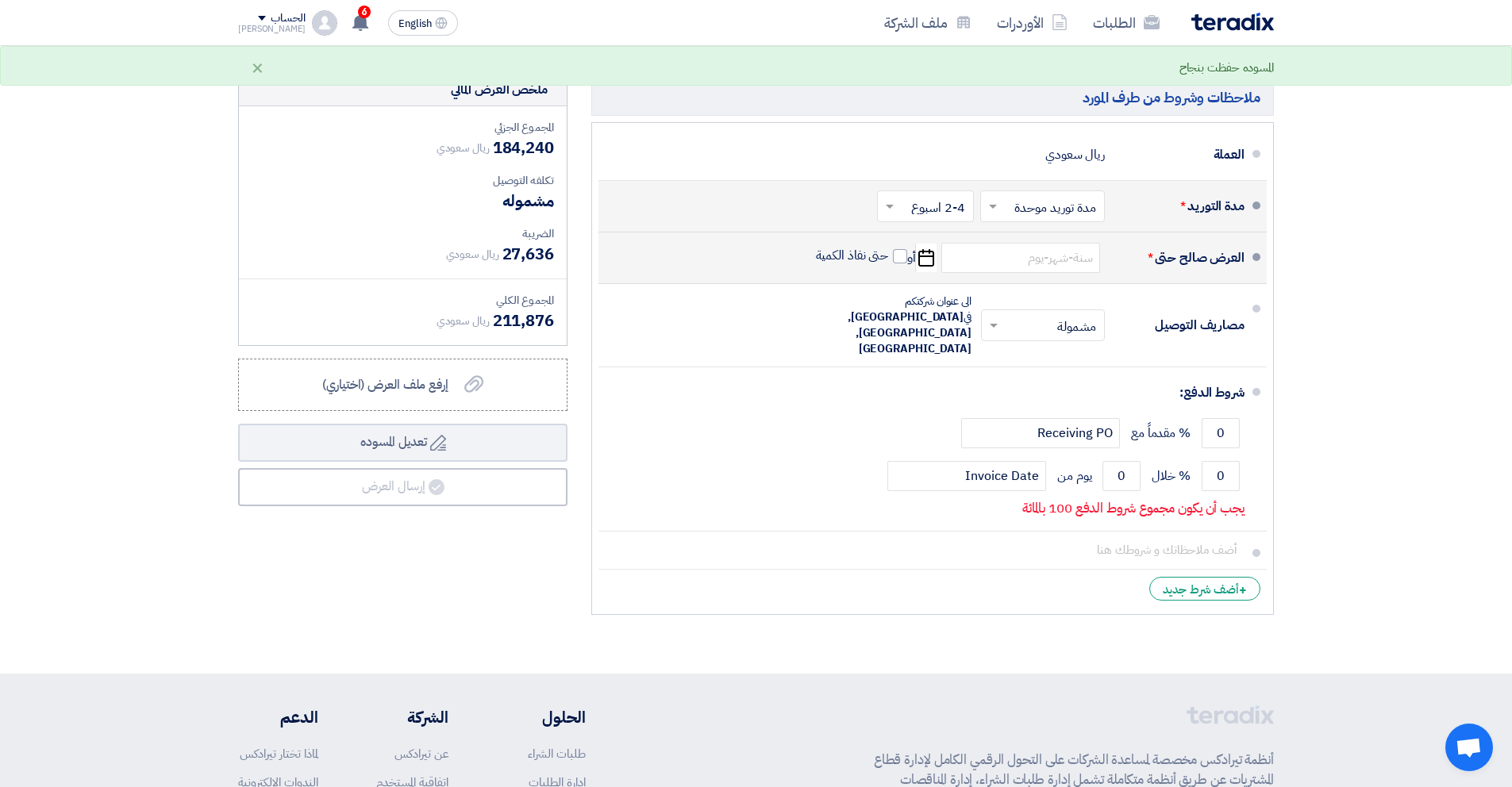
type input "[DATE]"
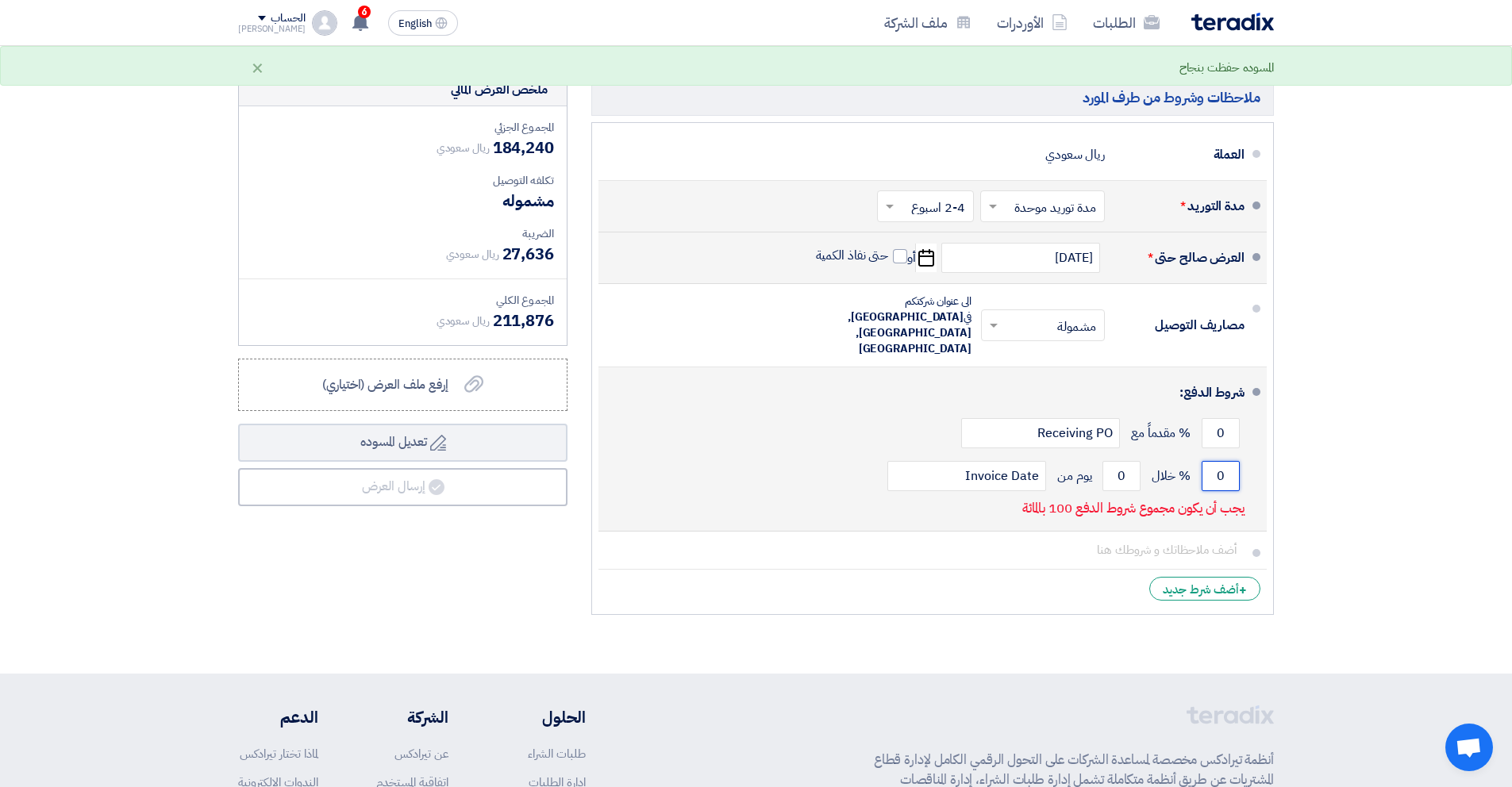
click at [1216, 461] on input "0" at bounding box center [1221, 475] width 38 height 30
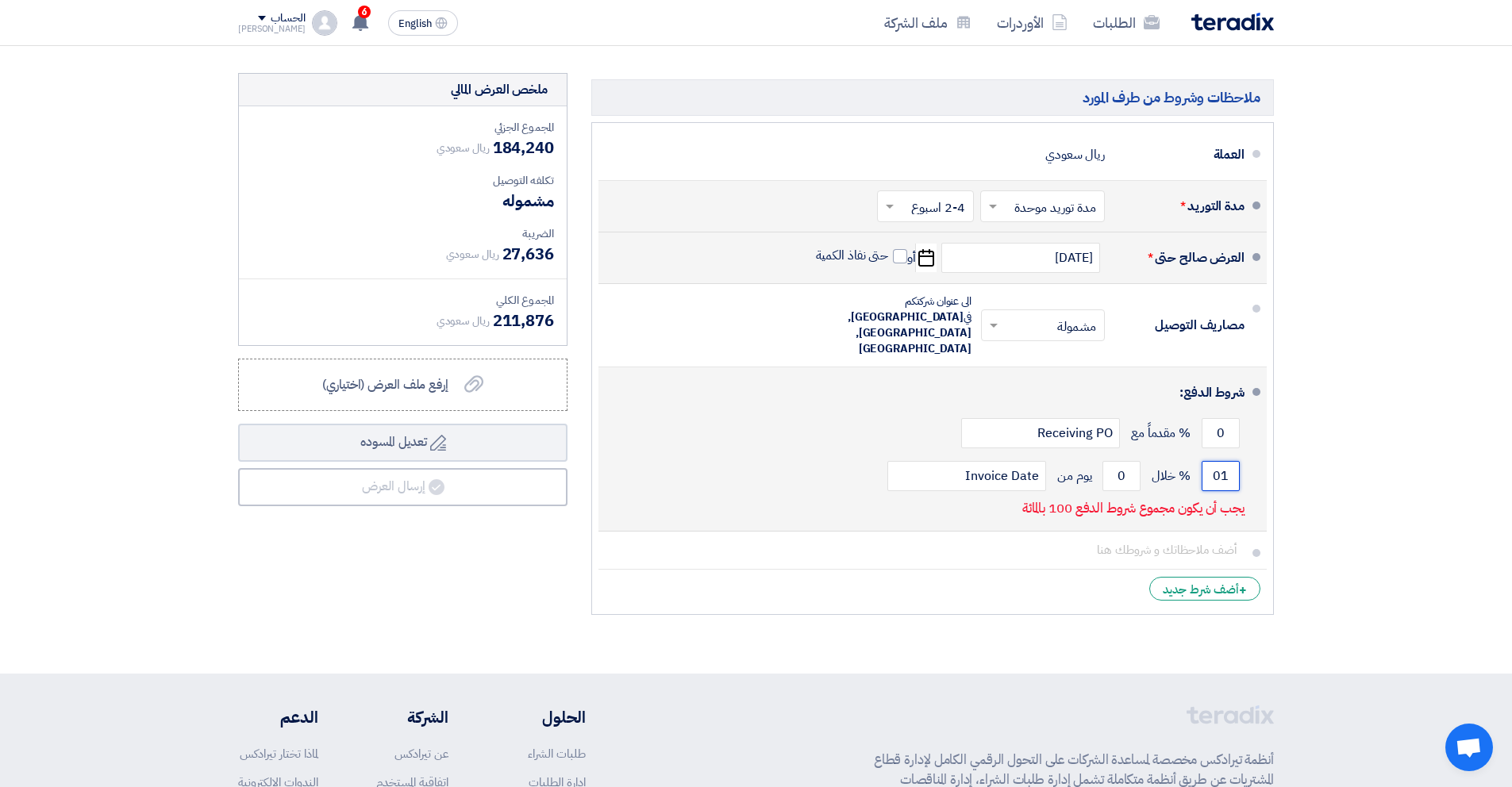
type input "0"
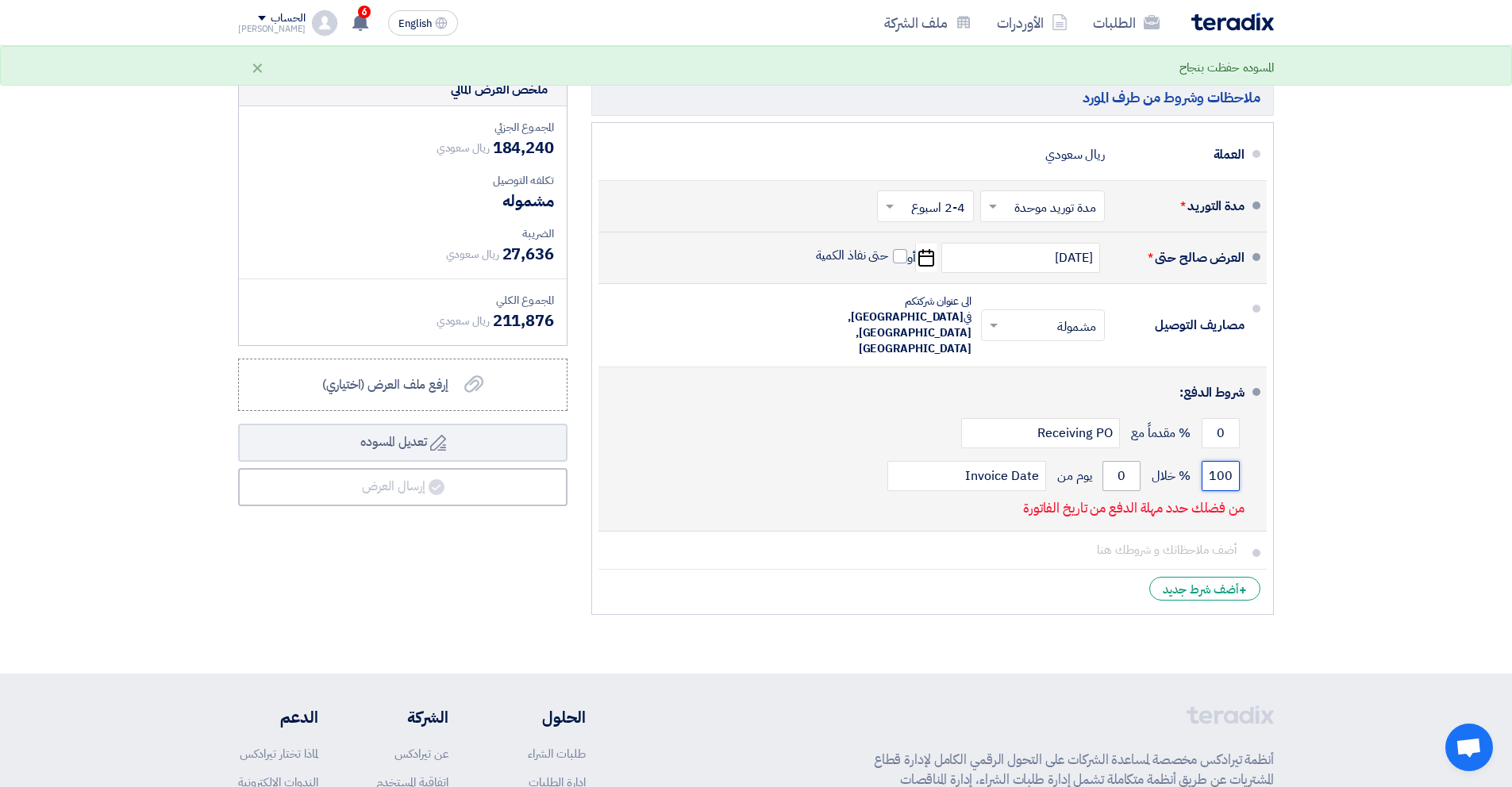
type input "100"
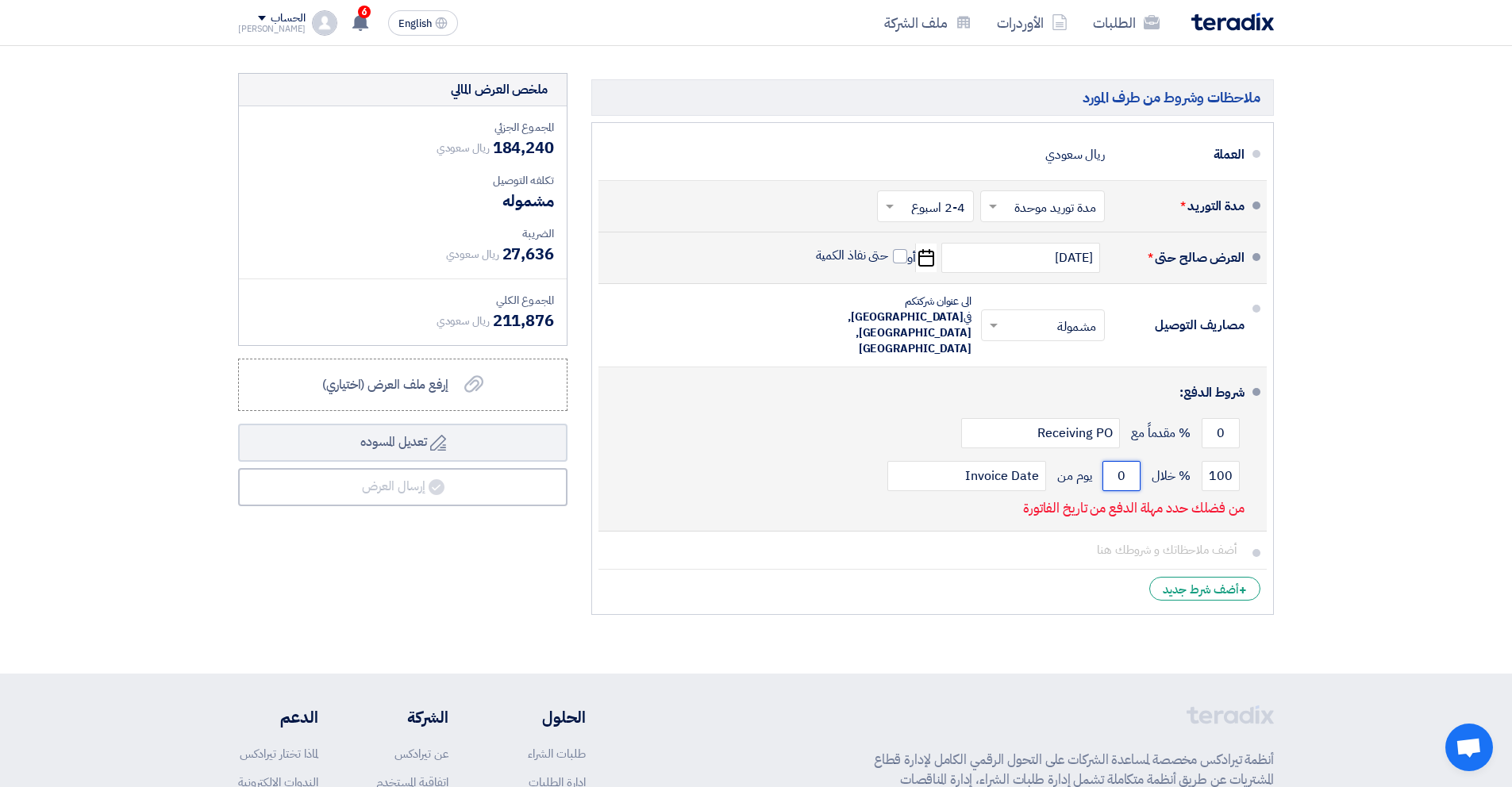
click at [1114, 461] on input "0" at bounding box center [1122, 475] width 38 height 30
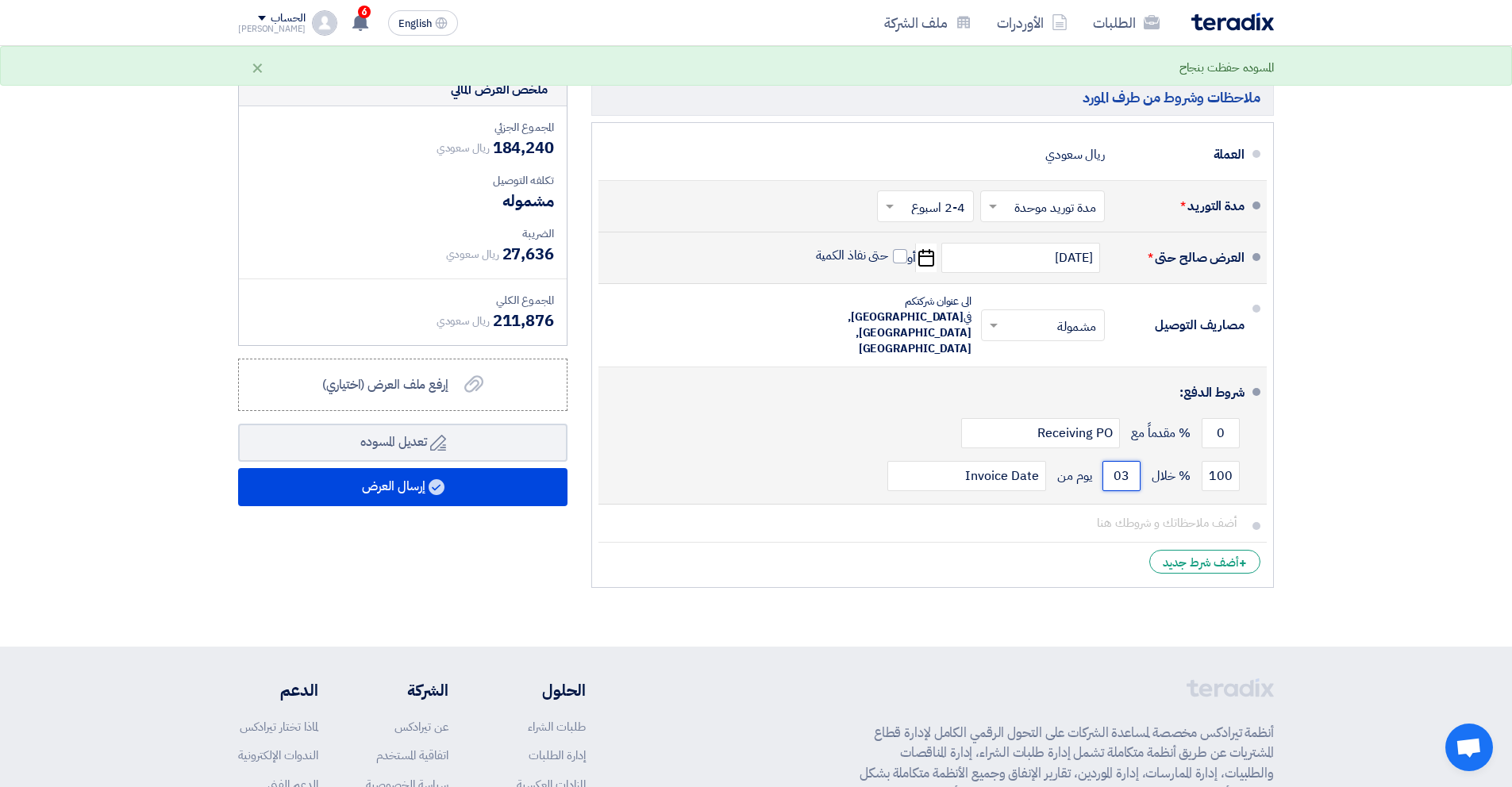
click at [1124, 461] on input "03" at bounding box center [1122, 475] width 38 height 30
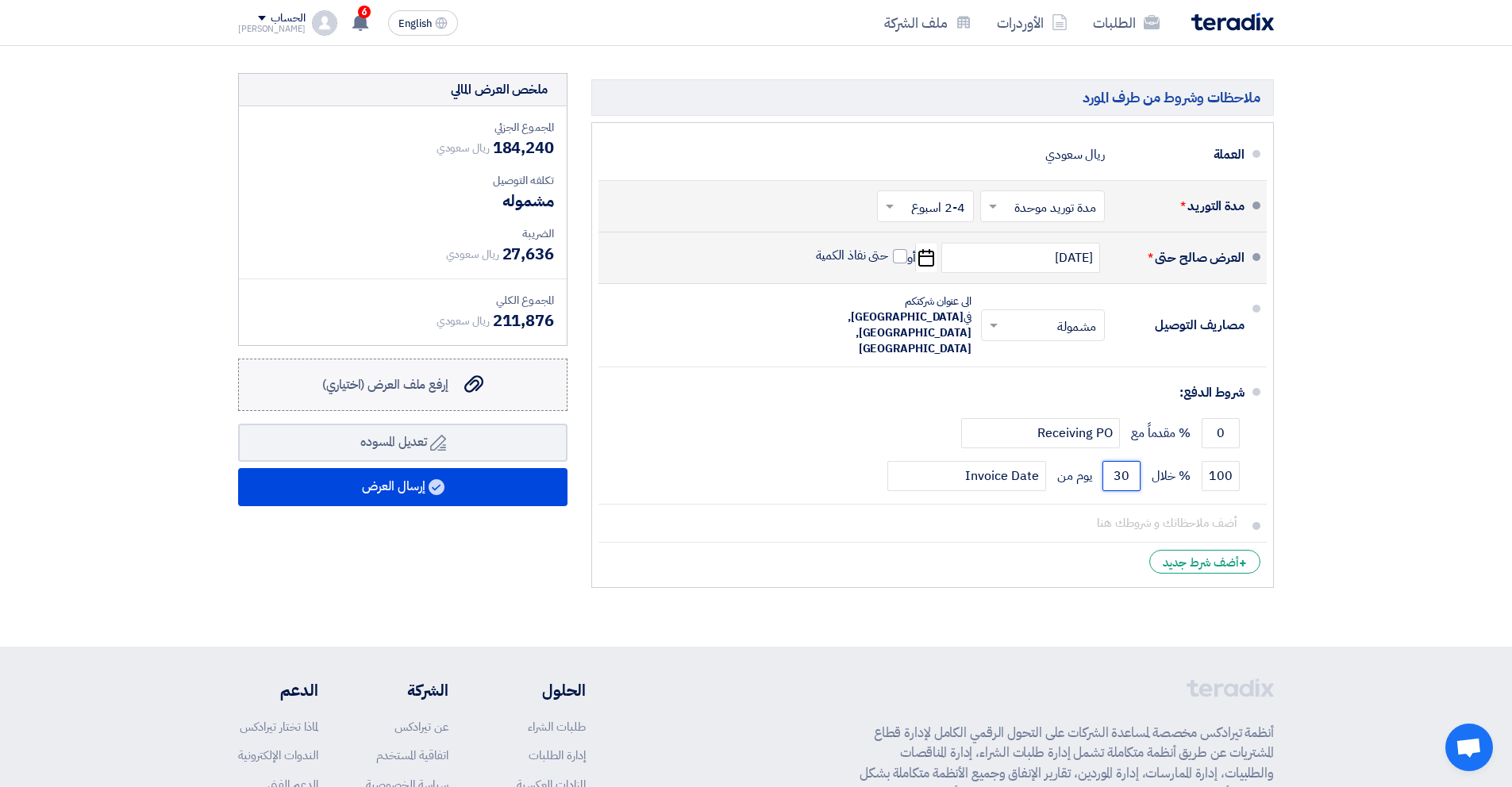
type input "30"
click at [408, 388] on span "إرفع ملف العرض (اختياري)" at bounding box center [386, 384] width 127 height 19
click at [0, 0] on input "إرفع ملف العرض (اختياري) إرفع ملف العرض (اختياري)" at bounding box center [0, 0] width 0 height 0
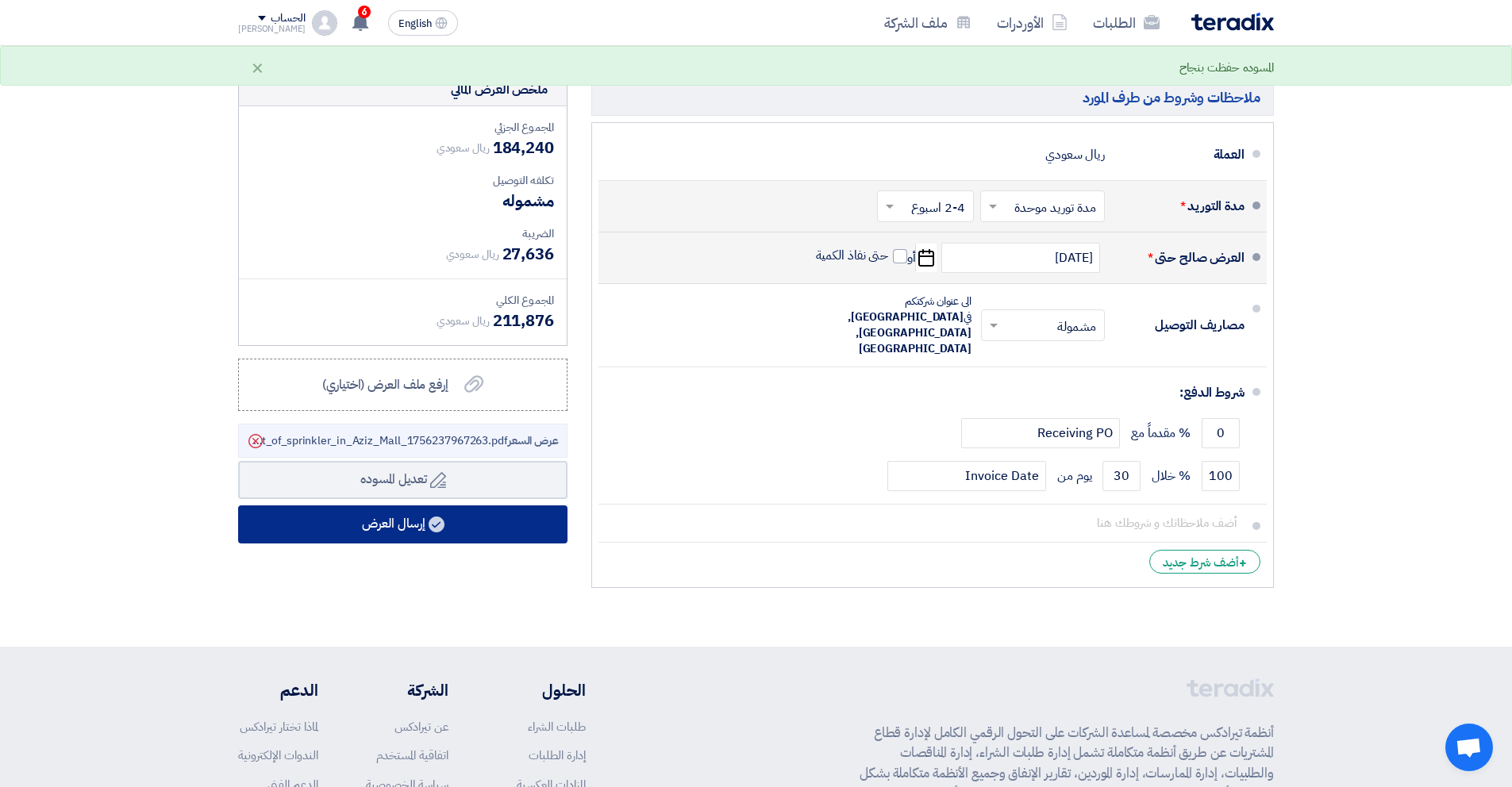
click at [404, 529] on button "إرسال العرض" at bounding box center [402, 524] width 329 height 38
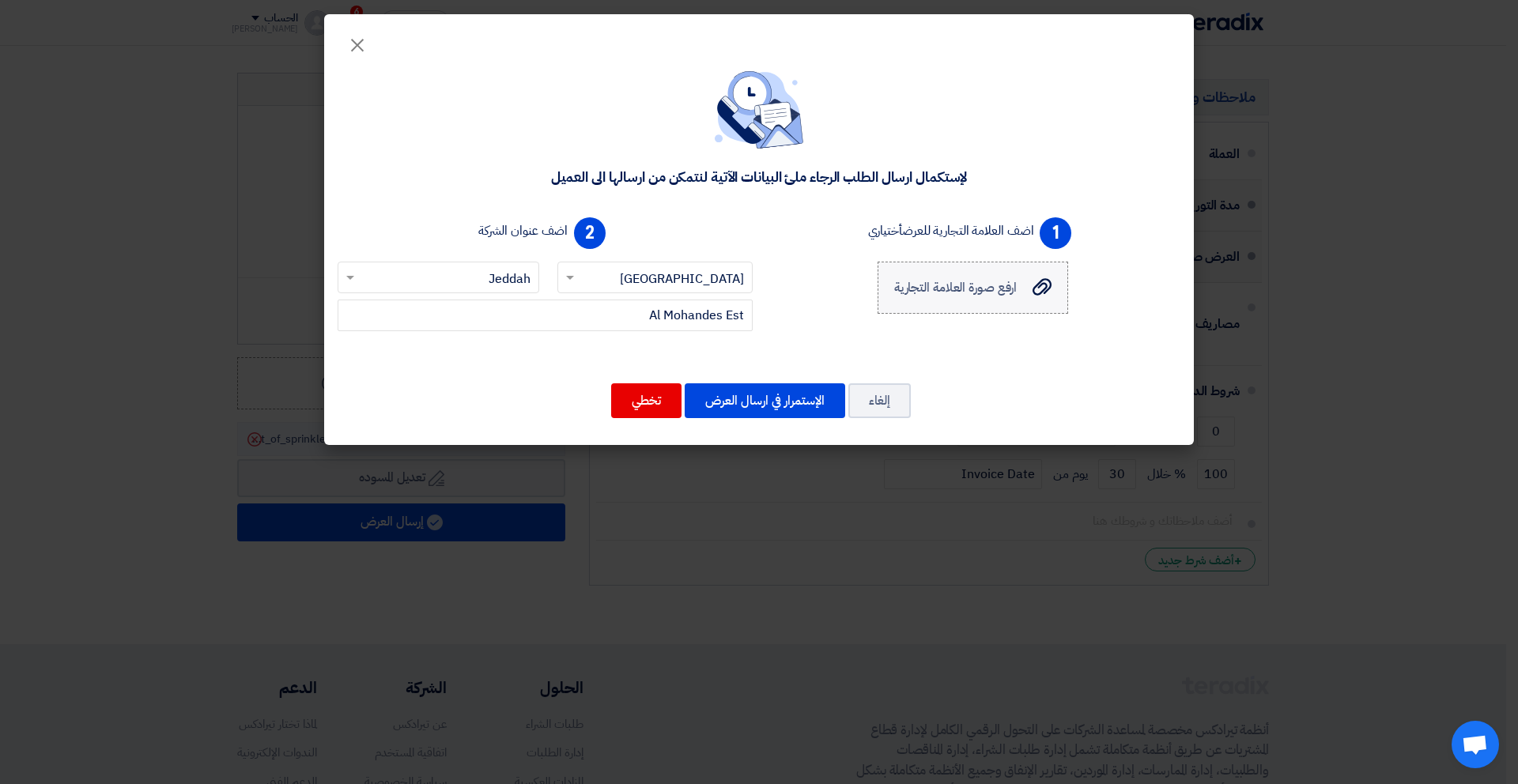
click at [1002, 290] on span "ارفع صورة العلامة التجارية" at bounding box center [955, 287] width 123 height 19
click at [0, 0] on input "ارفع صورة العلامة التجارية ارفع صورة العلامة التجارية" at bounding box center [0, 0] width 0 height 0
click at [741, 411] on button "الإستمرار في ارسال العرض" at bounding box center [765, 401] width 160 height 35
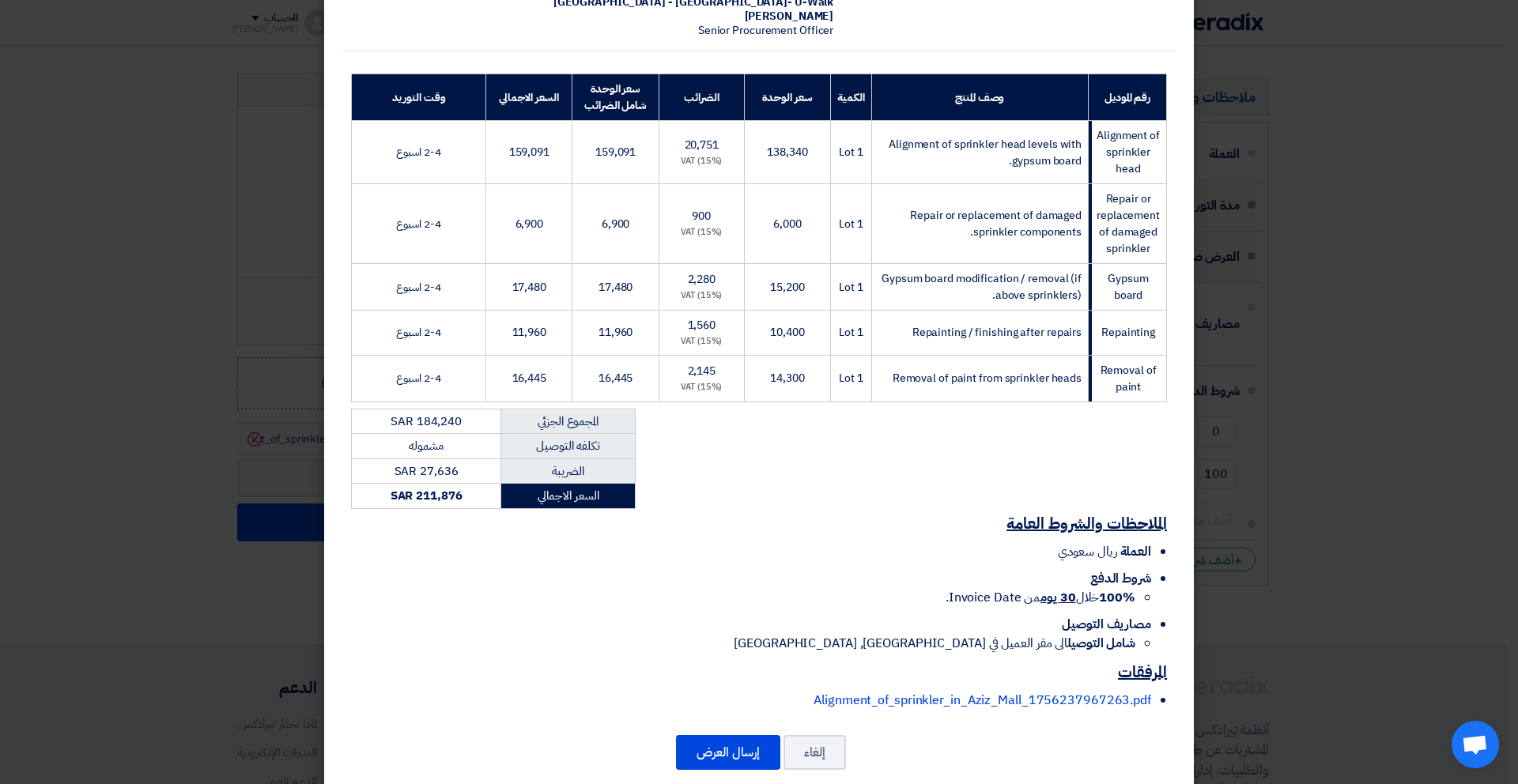
scroll to position [205, 0]
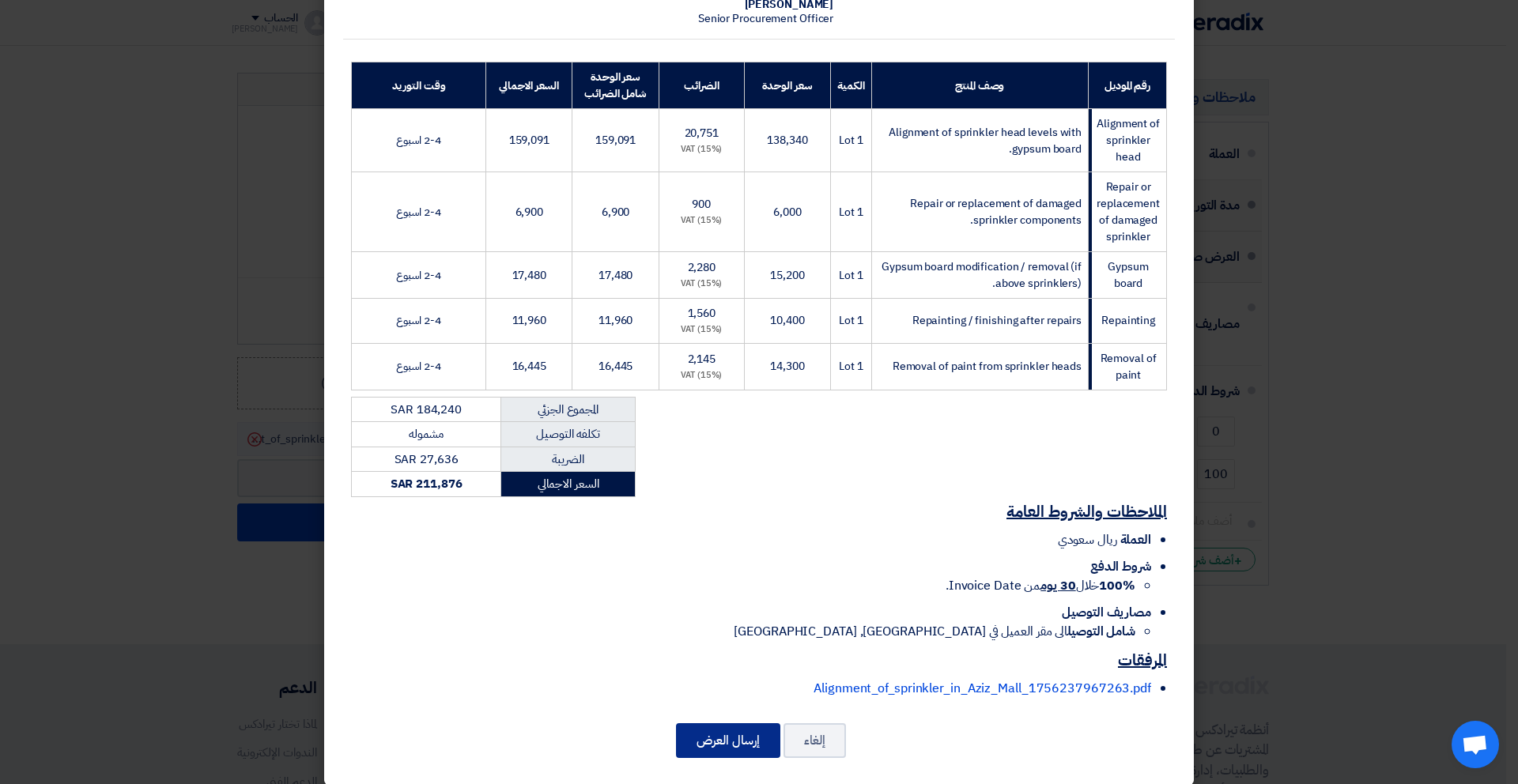
click at [727, 728] on button "إرسال العرض" at bounding box center [728, 741] width 104 height 35
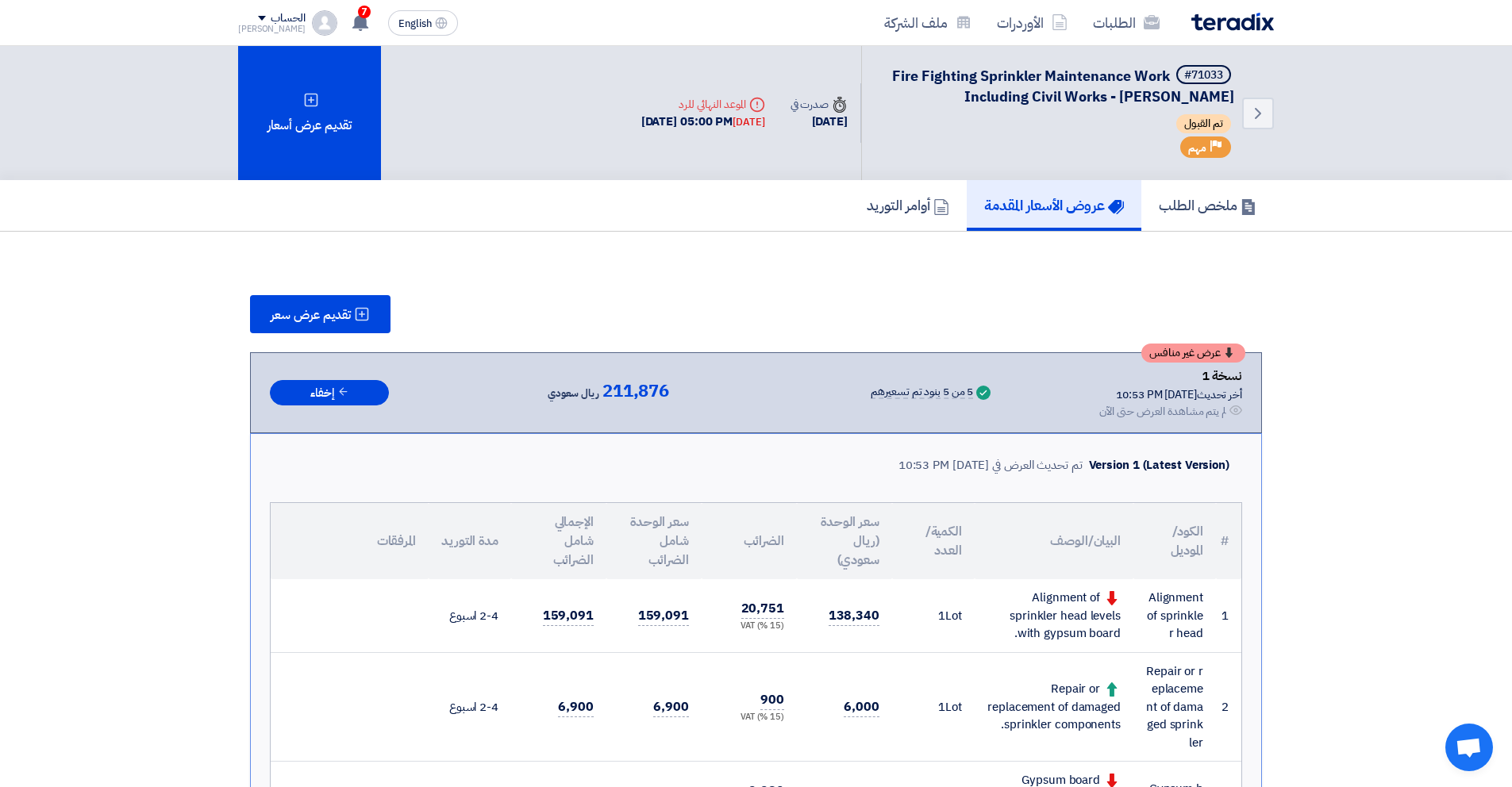
click at [1216, 349] on span "عرض غير منافس" at bounding box center [1185, 353] width 71 height 11
